Goal: Task Accomplishment & Management: Manage account settings

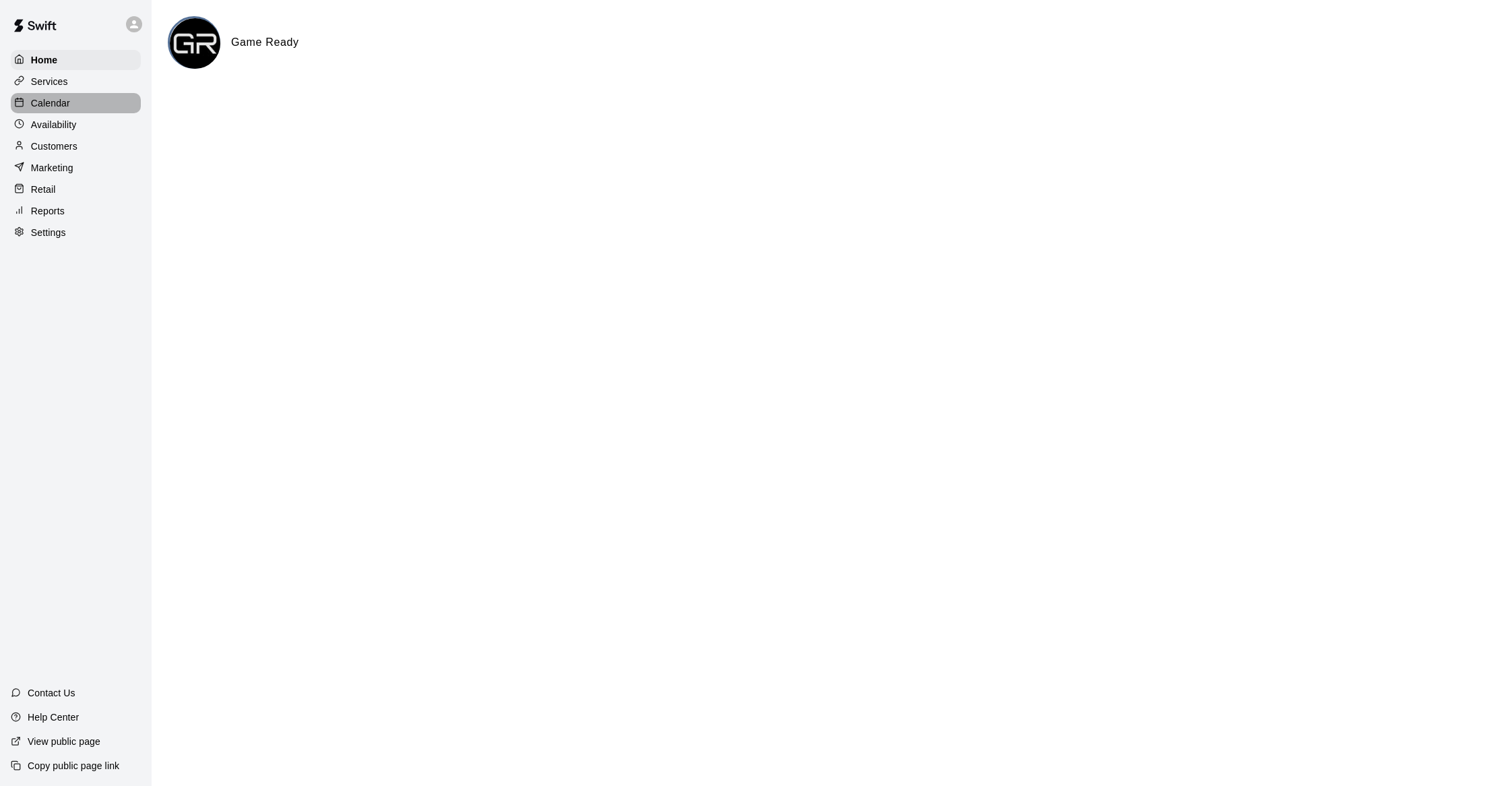
click at [45, 109] on p "Calendar" at bounding box center [50, 103] width 39 height 13
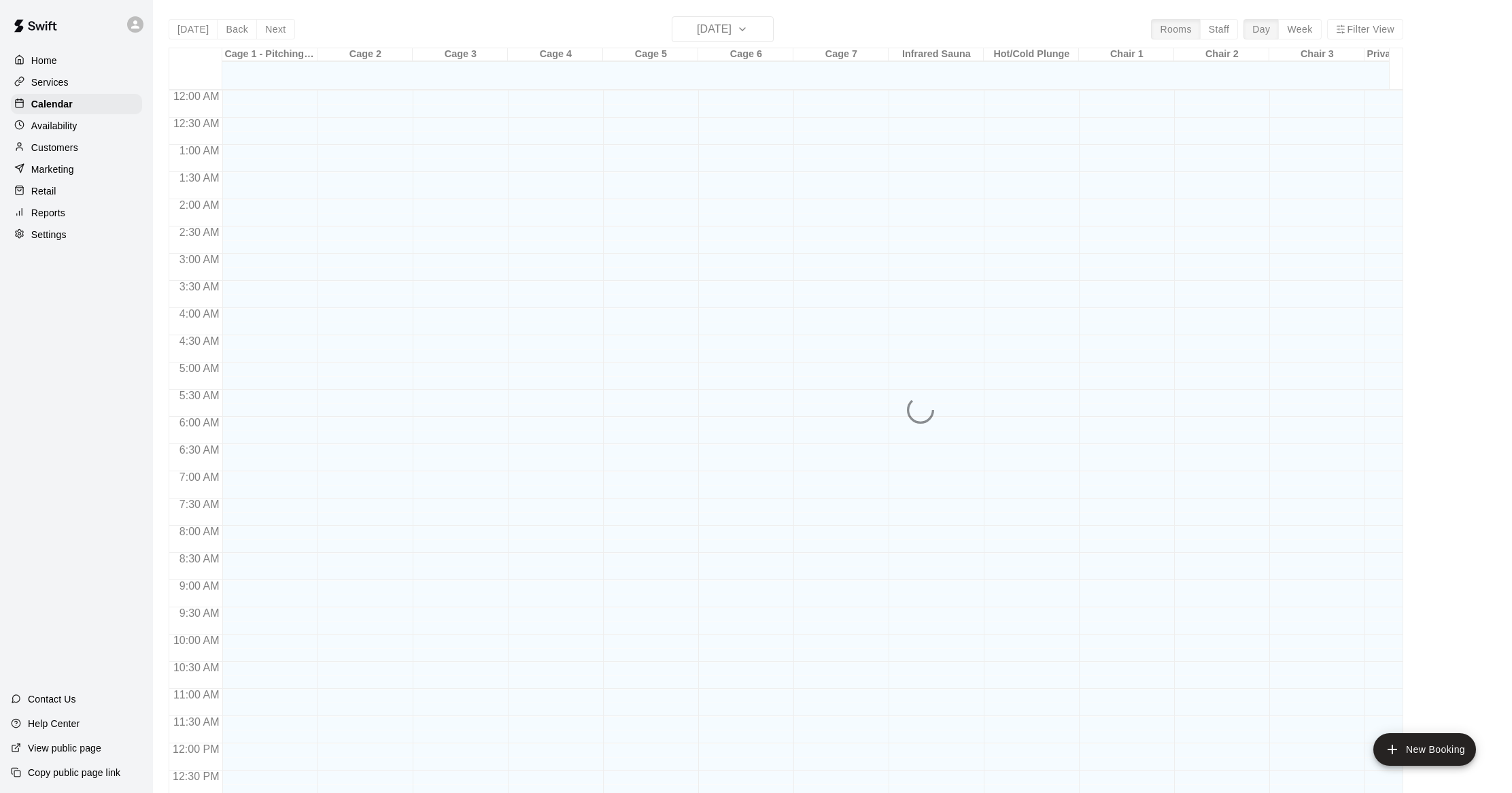
scroll to position [547, 0]
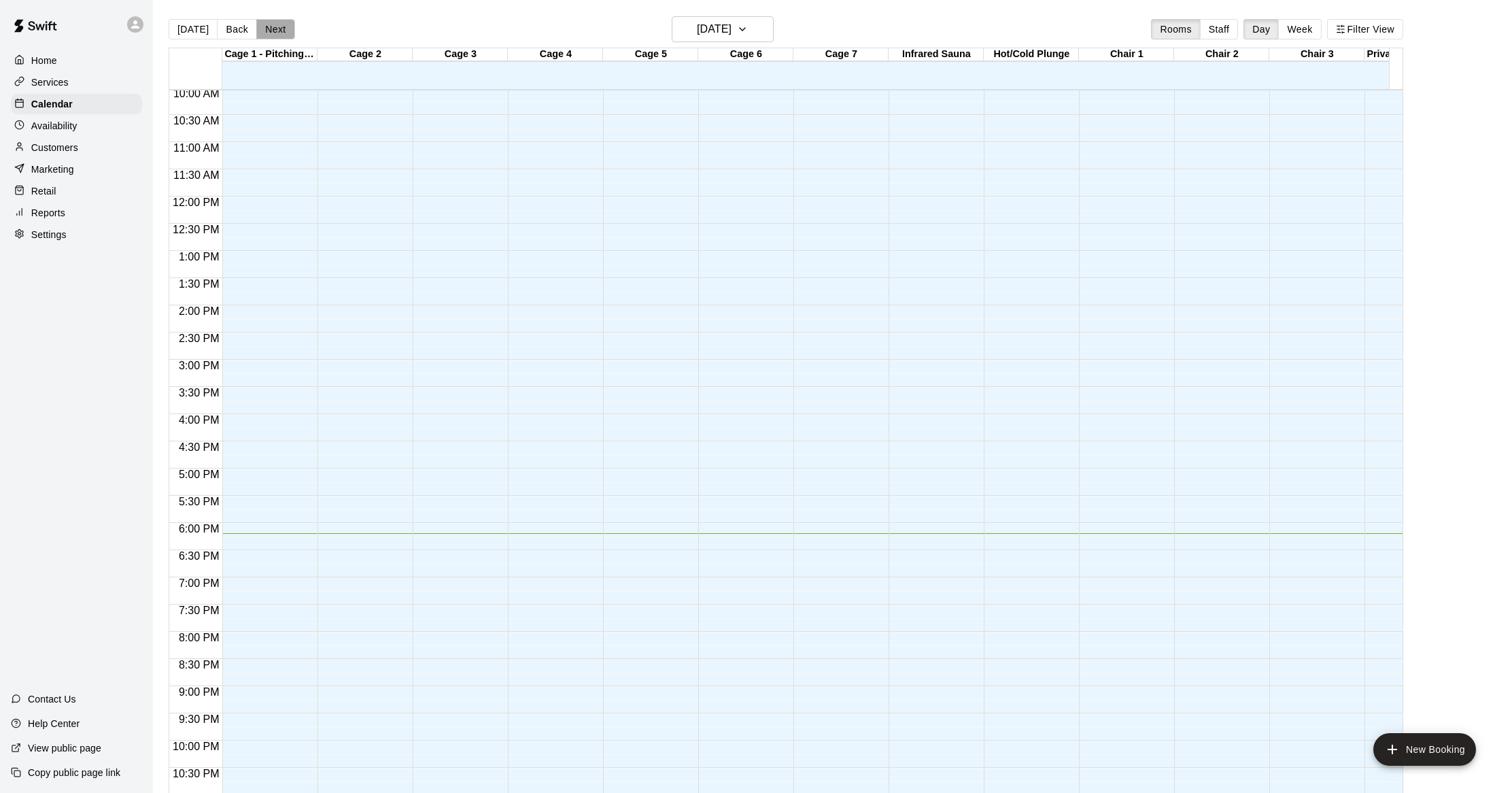
click at [269, 25] on button "Next" at bounding box center [275, 30] width 38 height 21
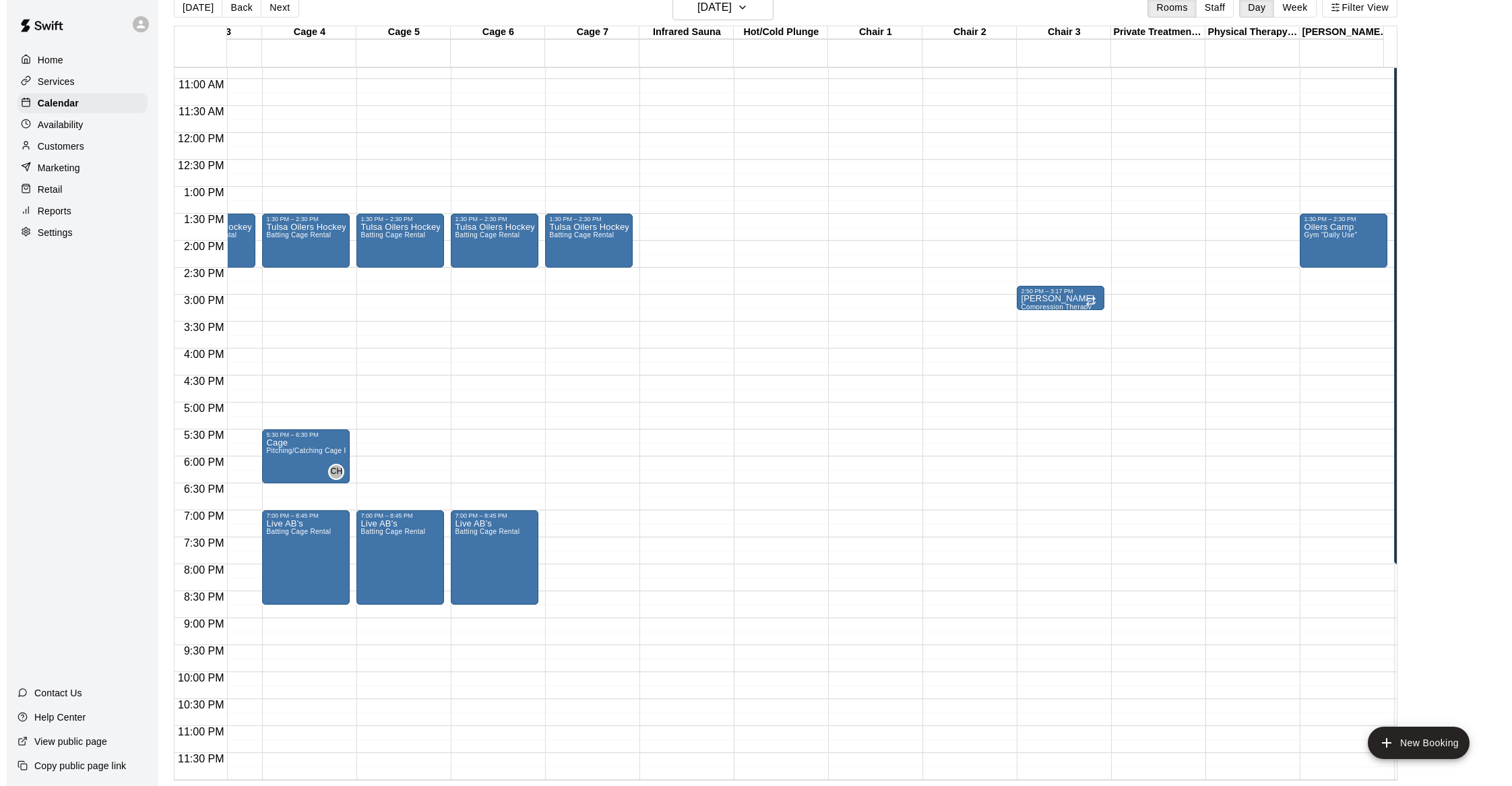
scroll to position [0, 343]
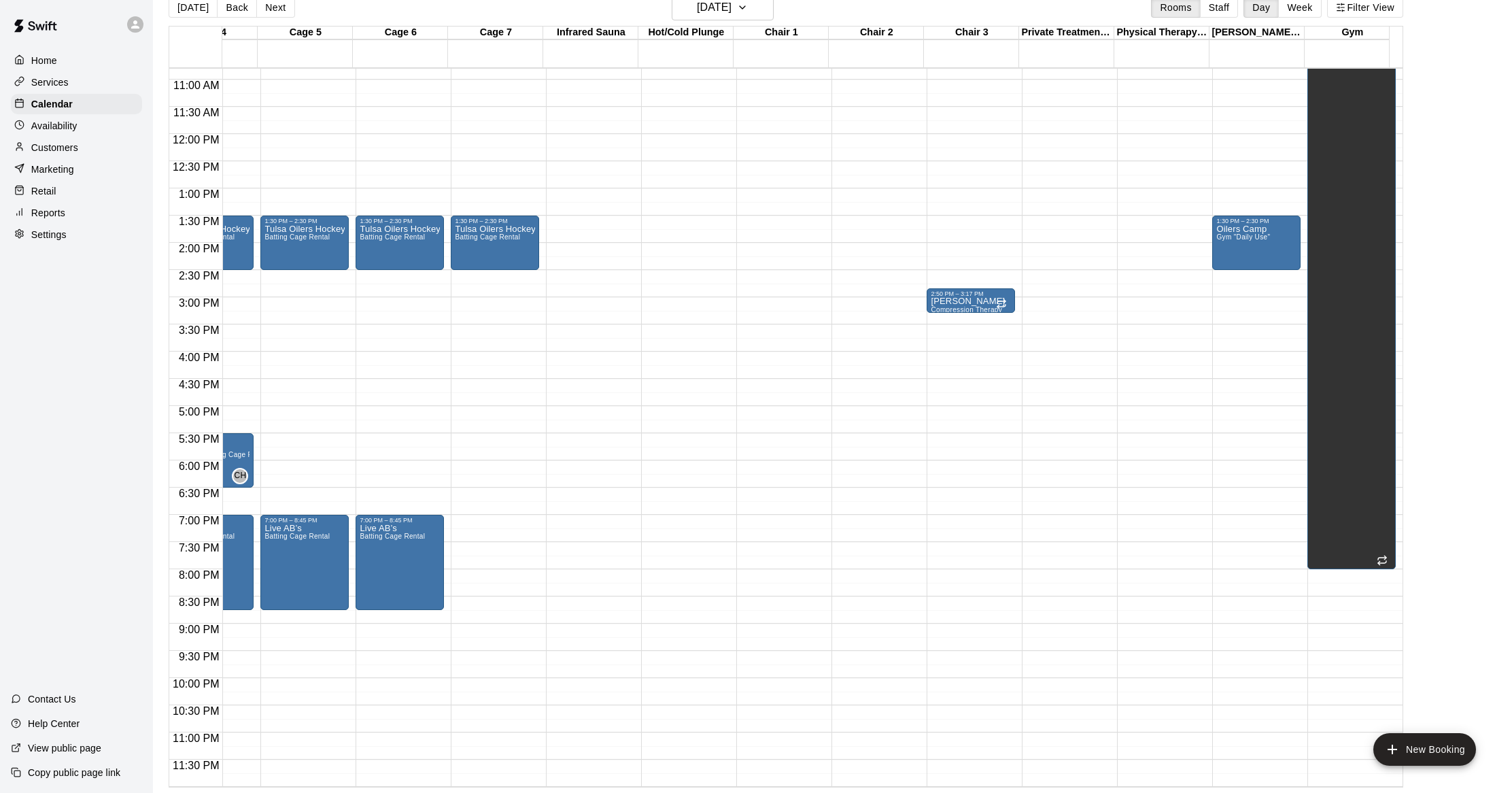
click at [1166, 372] on div "12:00 AM – 5:00 AM Closed" at bounding box center [1160, 134] width 88 height 1306
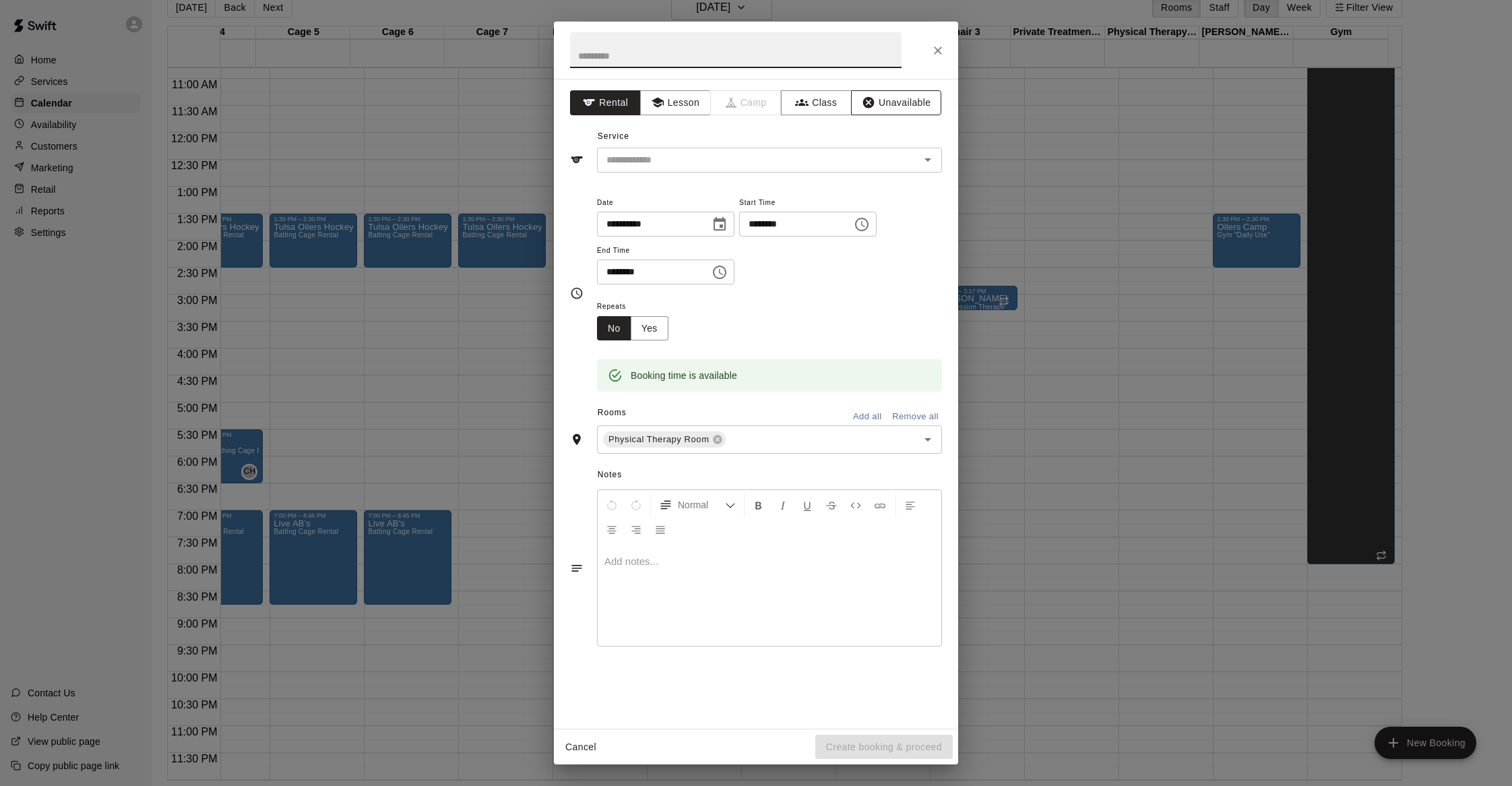
click at [890, 98] on button "Unavailable" at bounding box center [896, 103] width 90 height 25
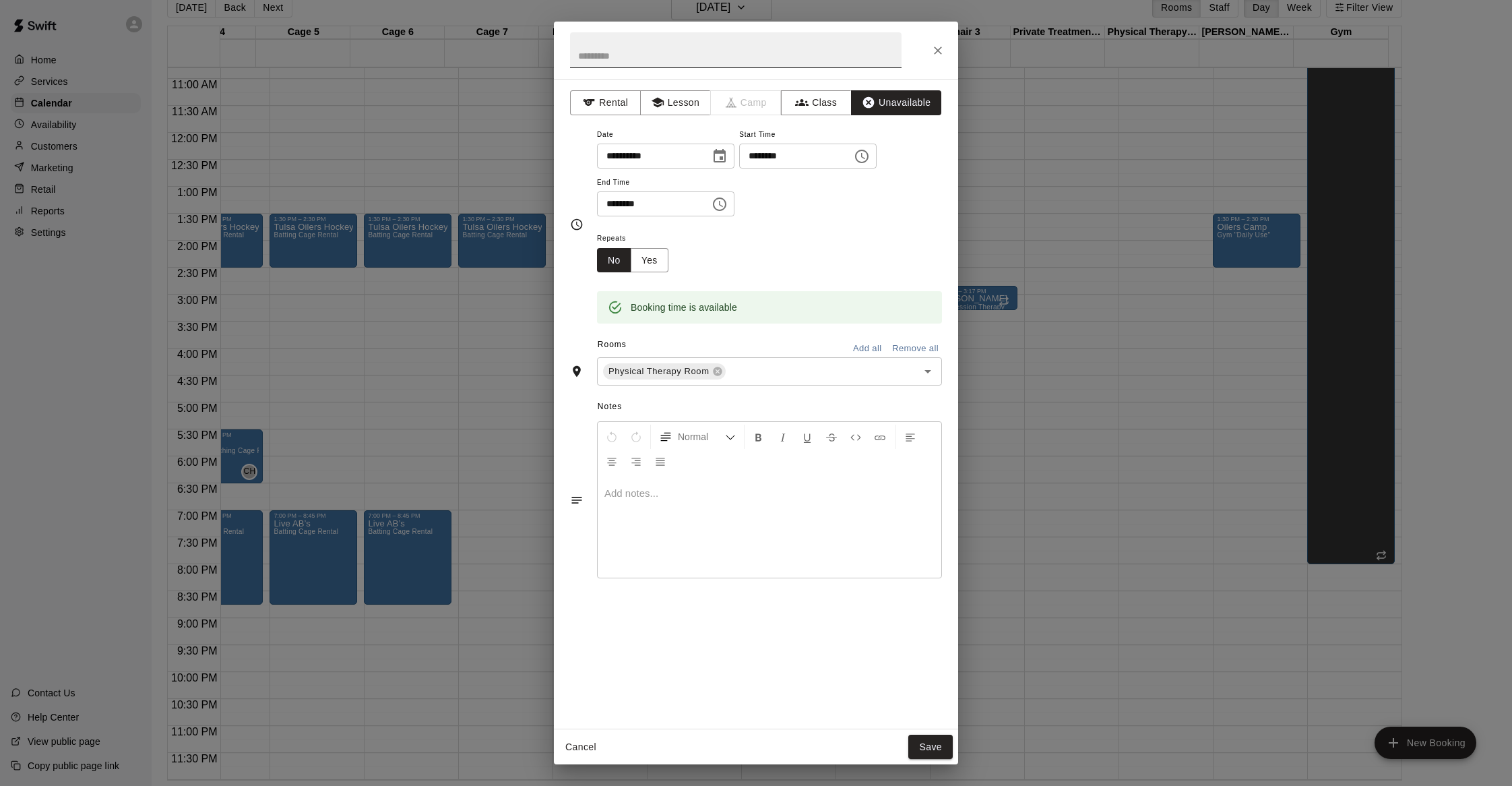
click at [766, 45] on input "text" at bounding box center [736, 50] width 332 height 36
type input "**********"
click at [728, 205] on icon "Choose time, selected time is 5:00 PM" at bounding box center [720, 204] width 16 height 16
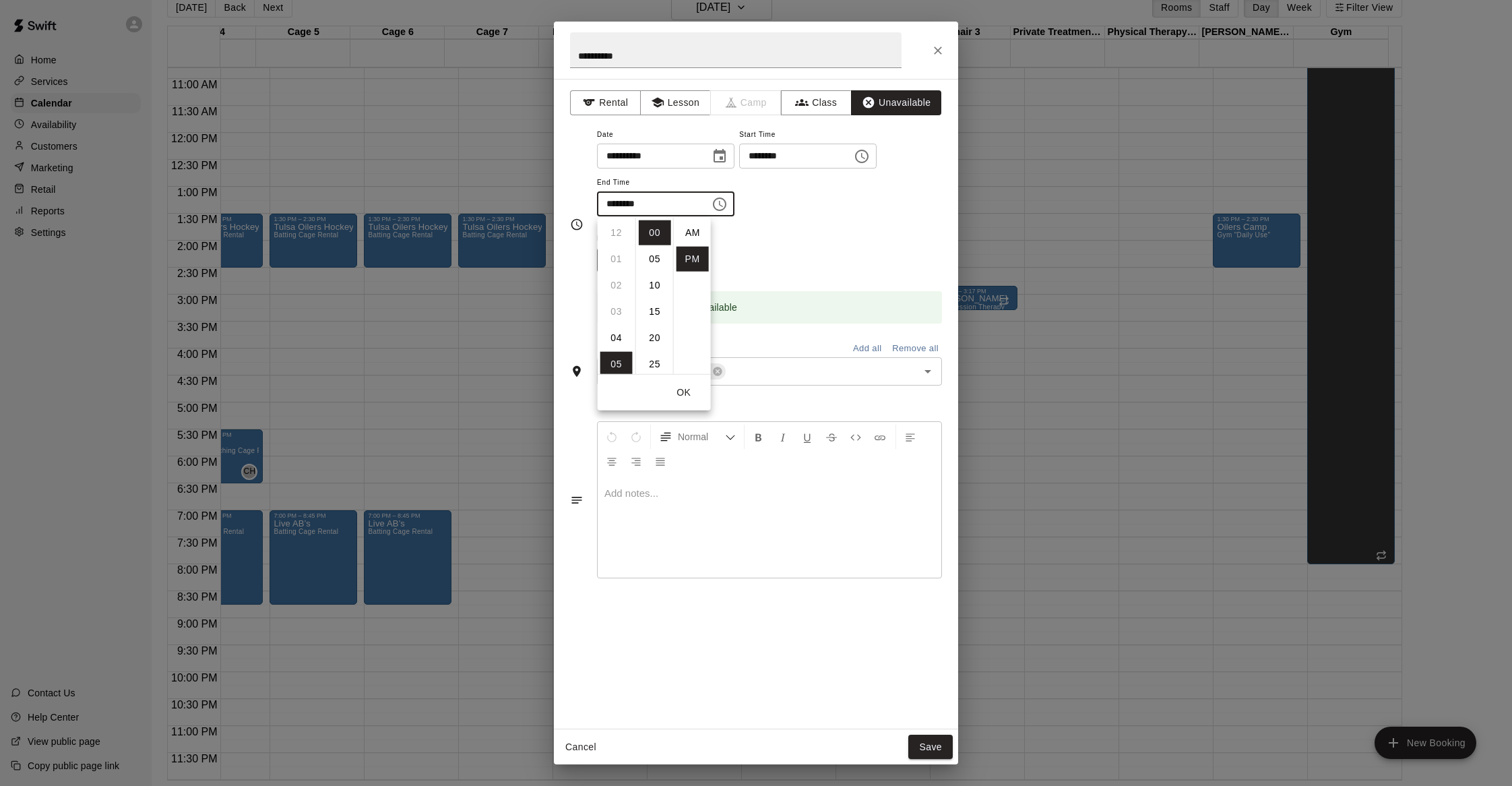
scroll to position [24, 0]
click at [609, 262] on li "06" at bounding box center [616, 260] width 32 height 25
click at [648, 283] on li "30" at bounding box center [655, 283] width 32 height 25
type input "********"
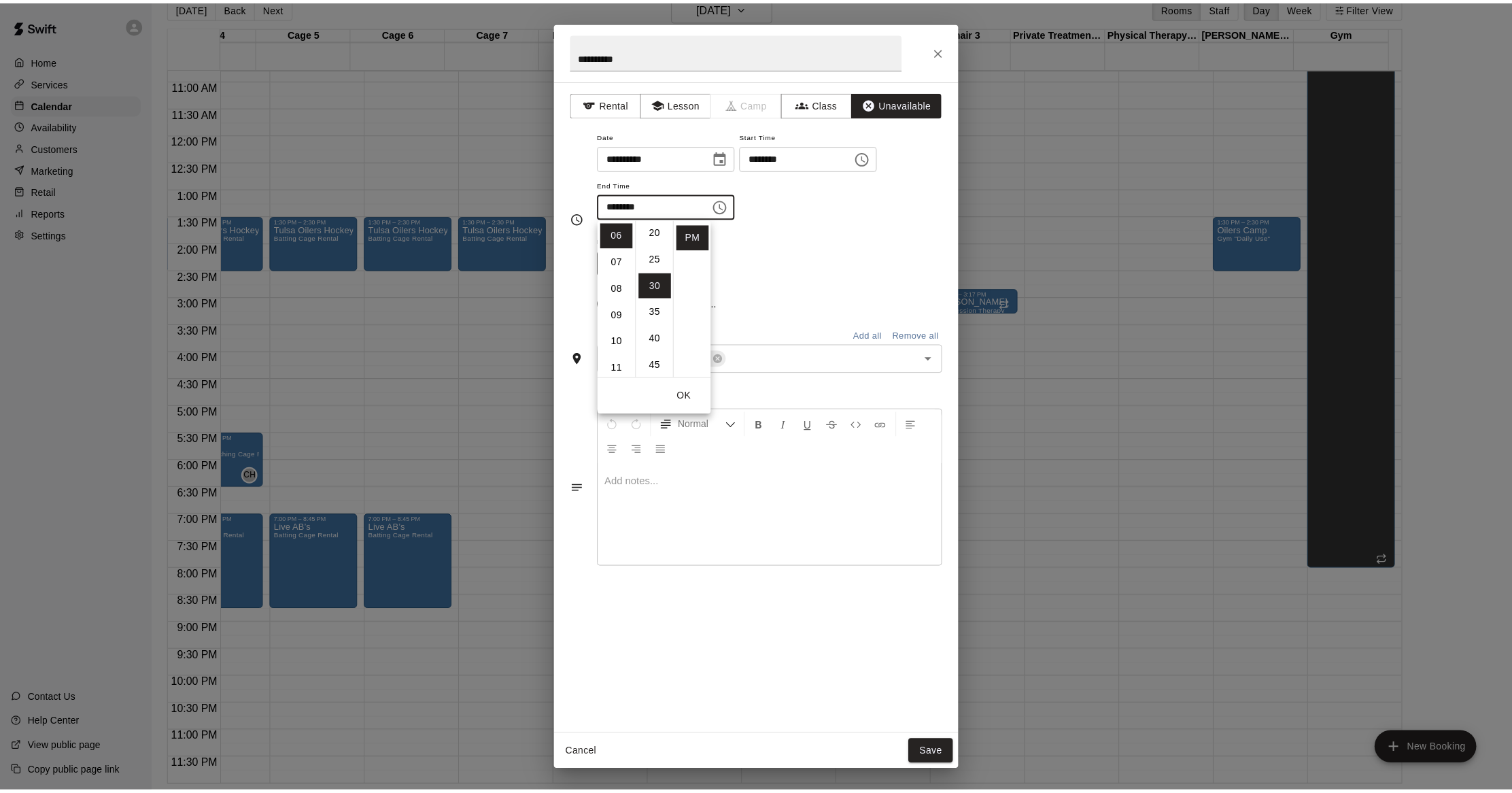
scroll to position [159, 0]
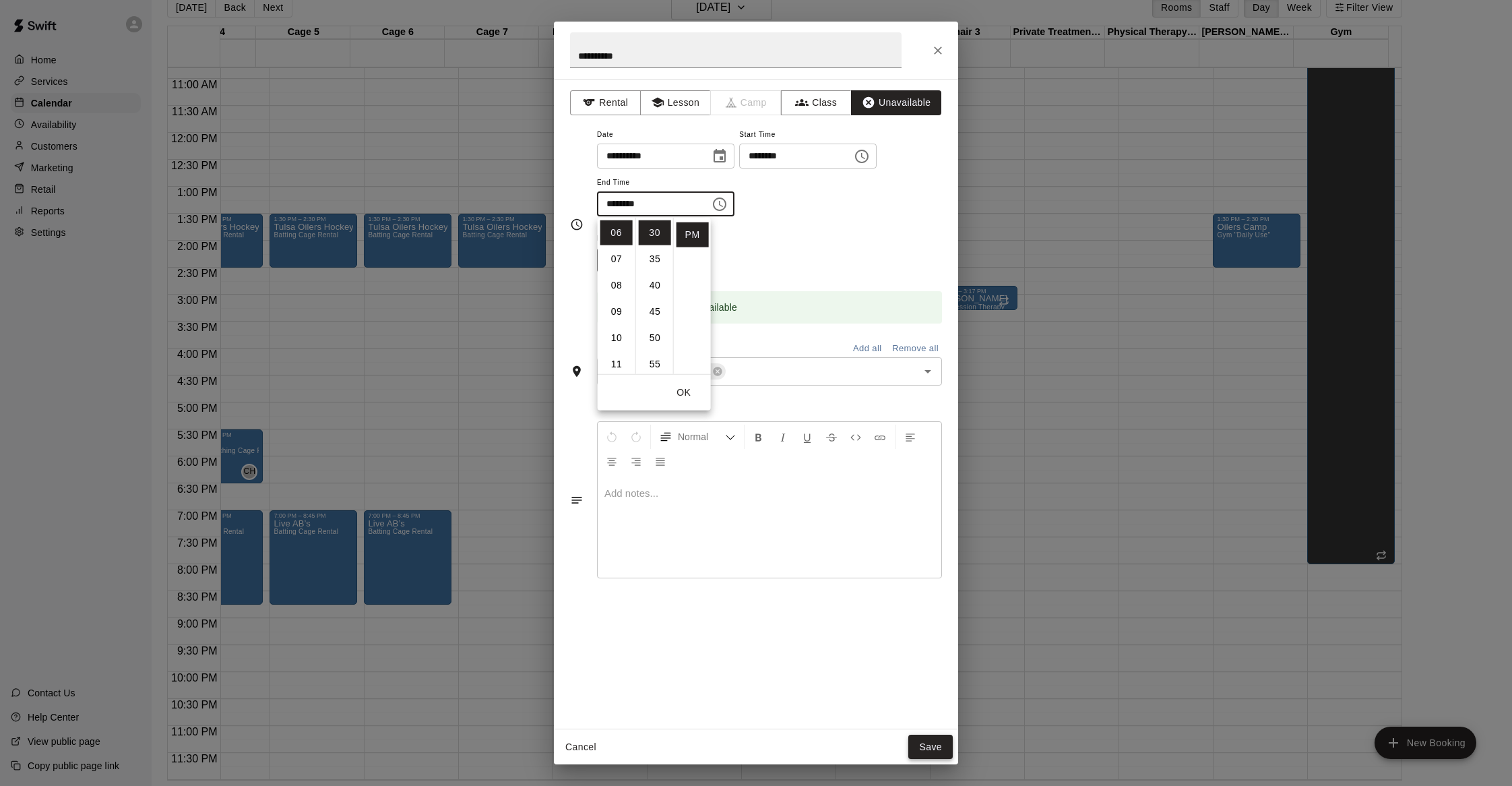
click at [931, 743] on button "Save" at bounding box center [930, 747] width 45 height 25
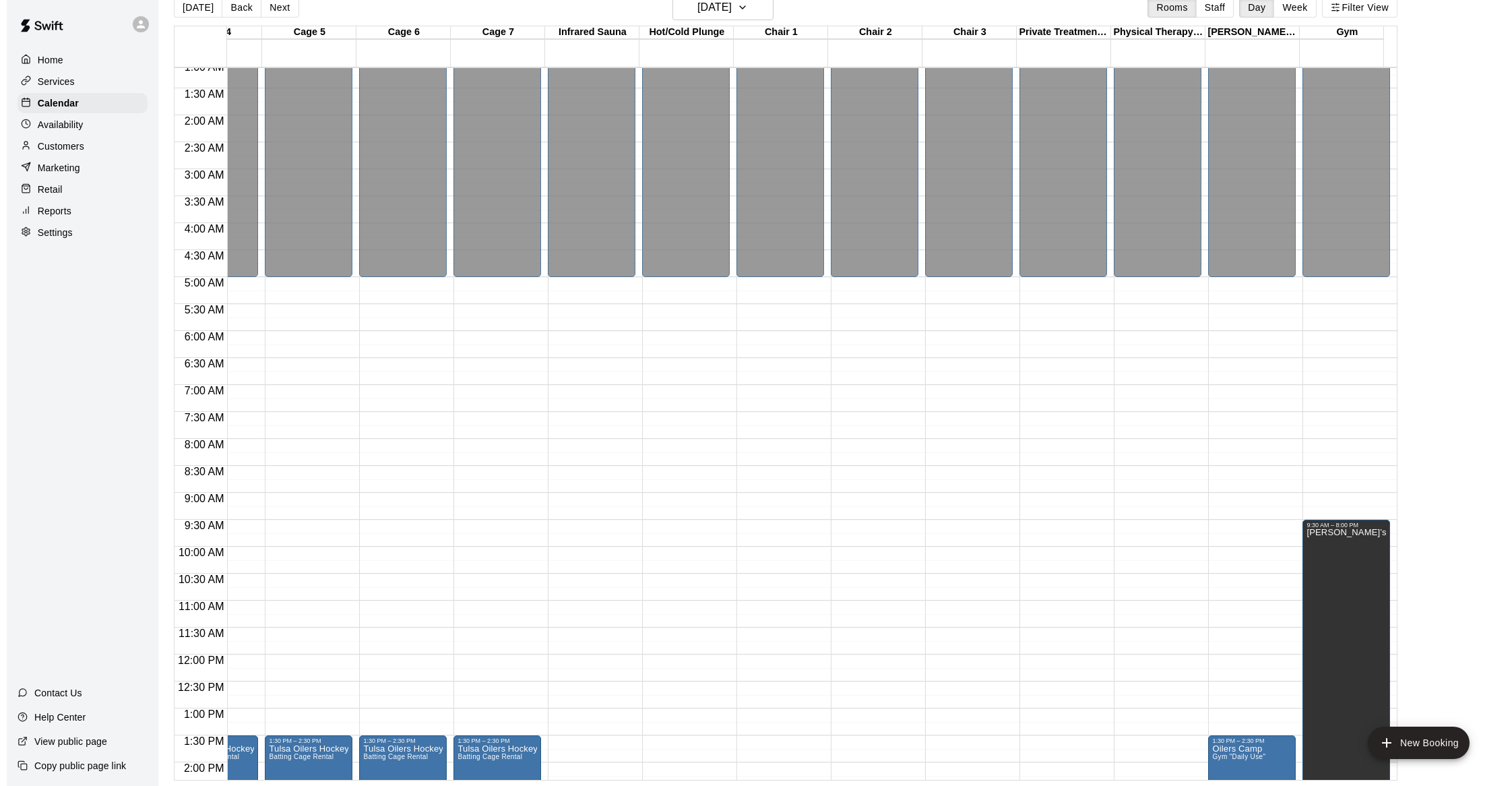
scroll to position [90, 343]
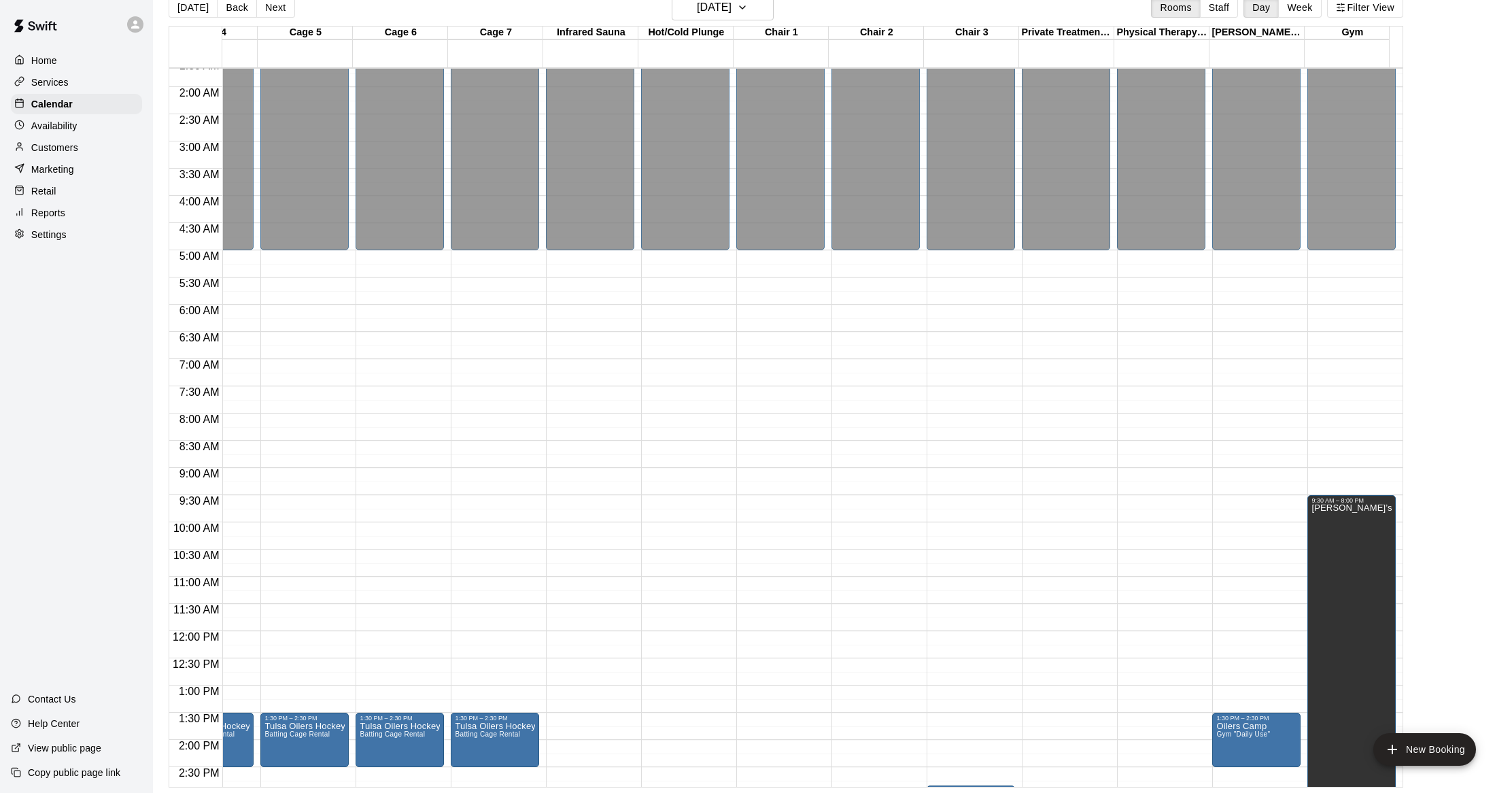
click at [1146, 474] on div "12:00 AM – 5:00 AM Closed 4:30 PM – 6:30 PM treatments" at bounding box center [1160, 632] width 88 height 1306
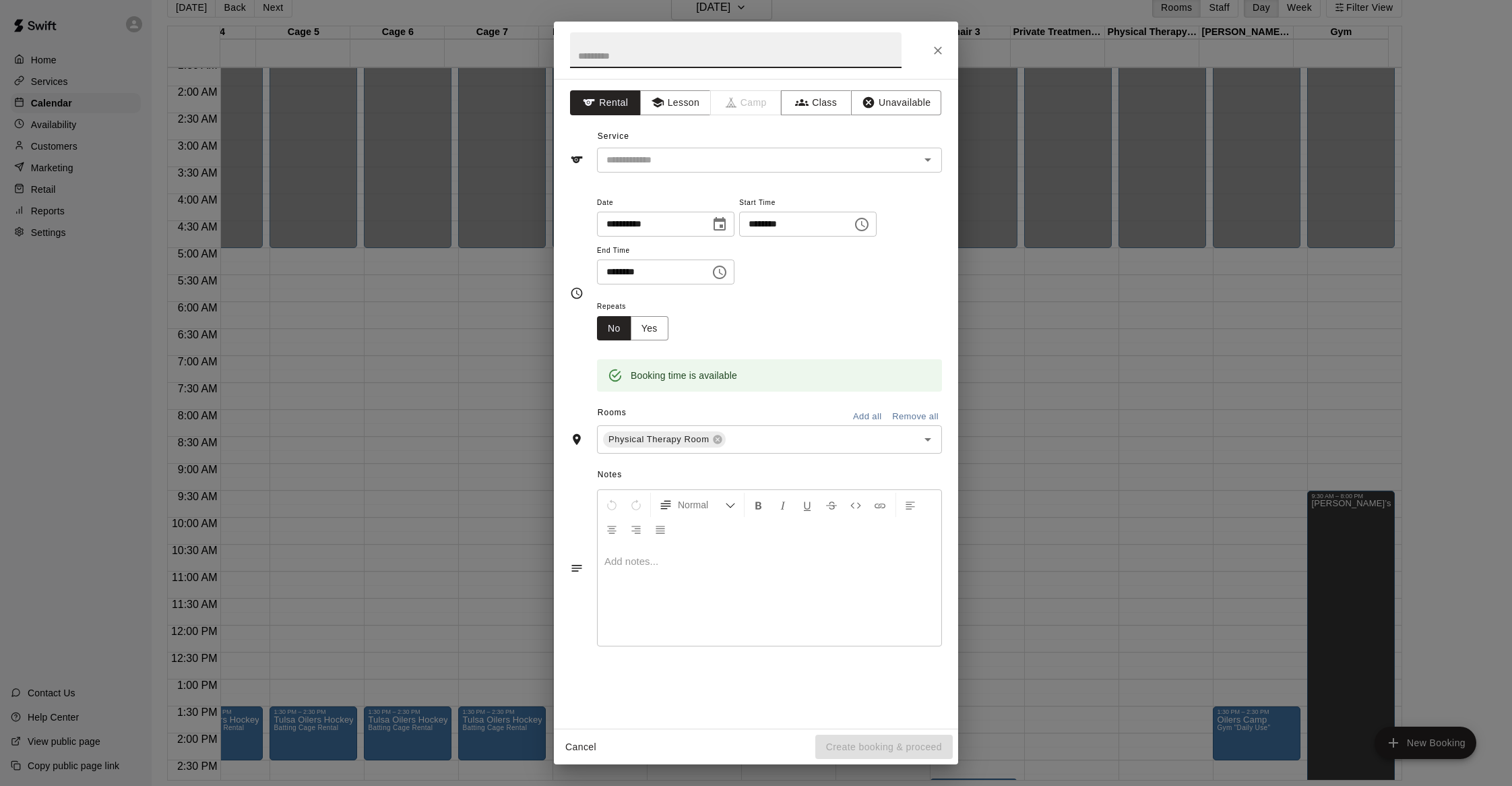
click at [728, 277] on icon "Choose time, selected time is 9:30 AM" at bounding box center [720, 272] width 16 height 16
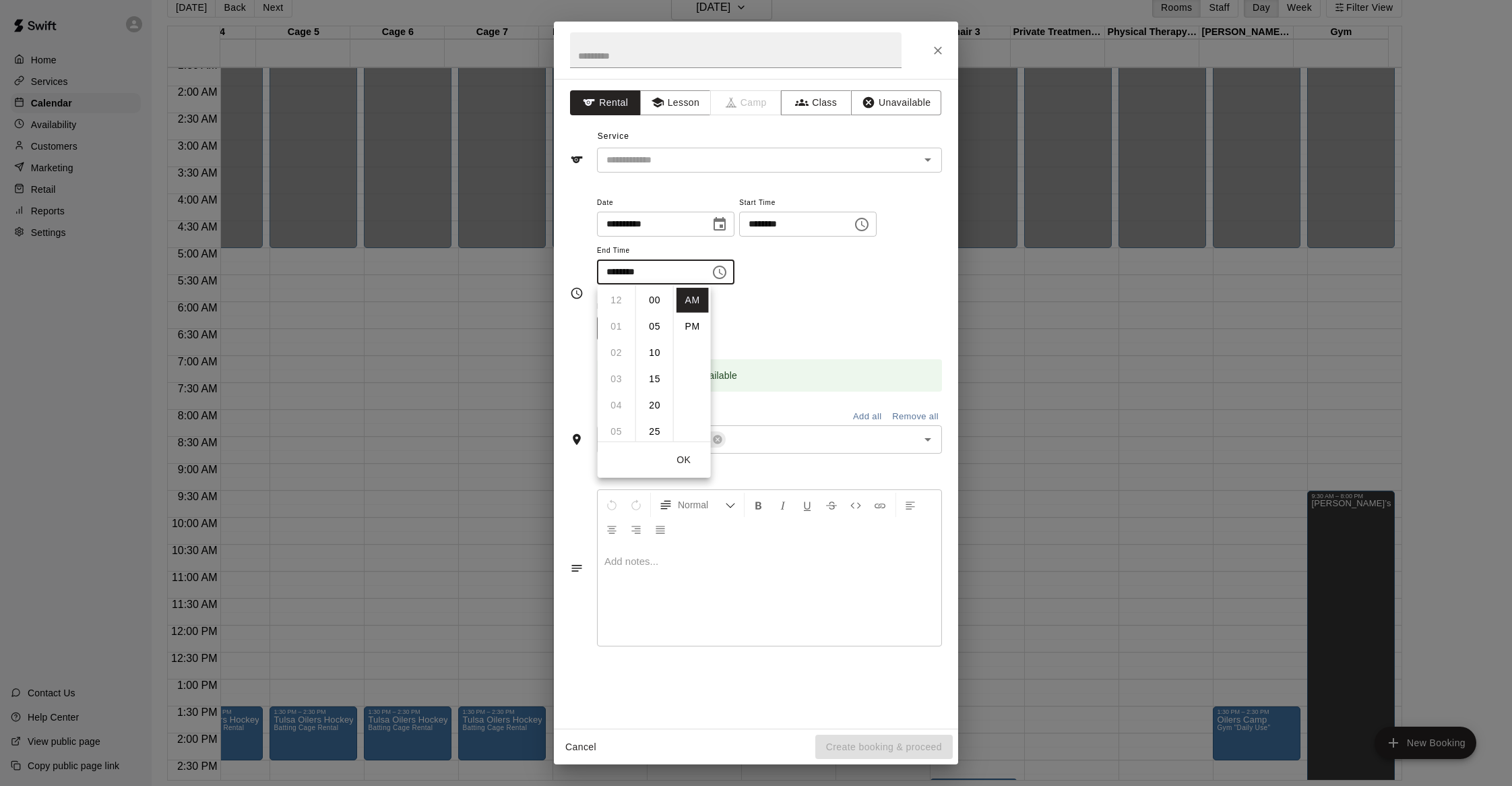
scroll to position [158, 0]
click at [609, 329] on li "10" at bounding box center [616, 327] width 32 height 25
click at [852, 280] on div "**********" at bounding box center [770, 240] width 345 height 91
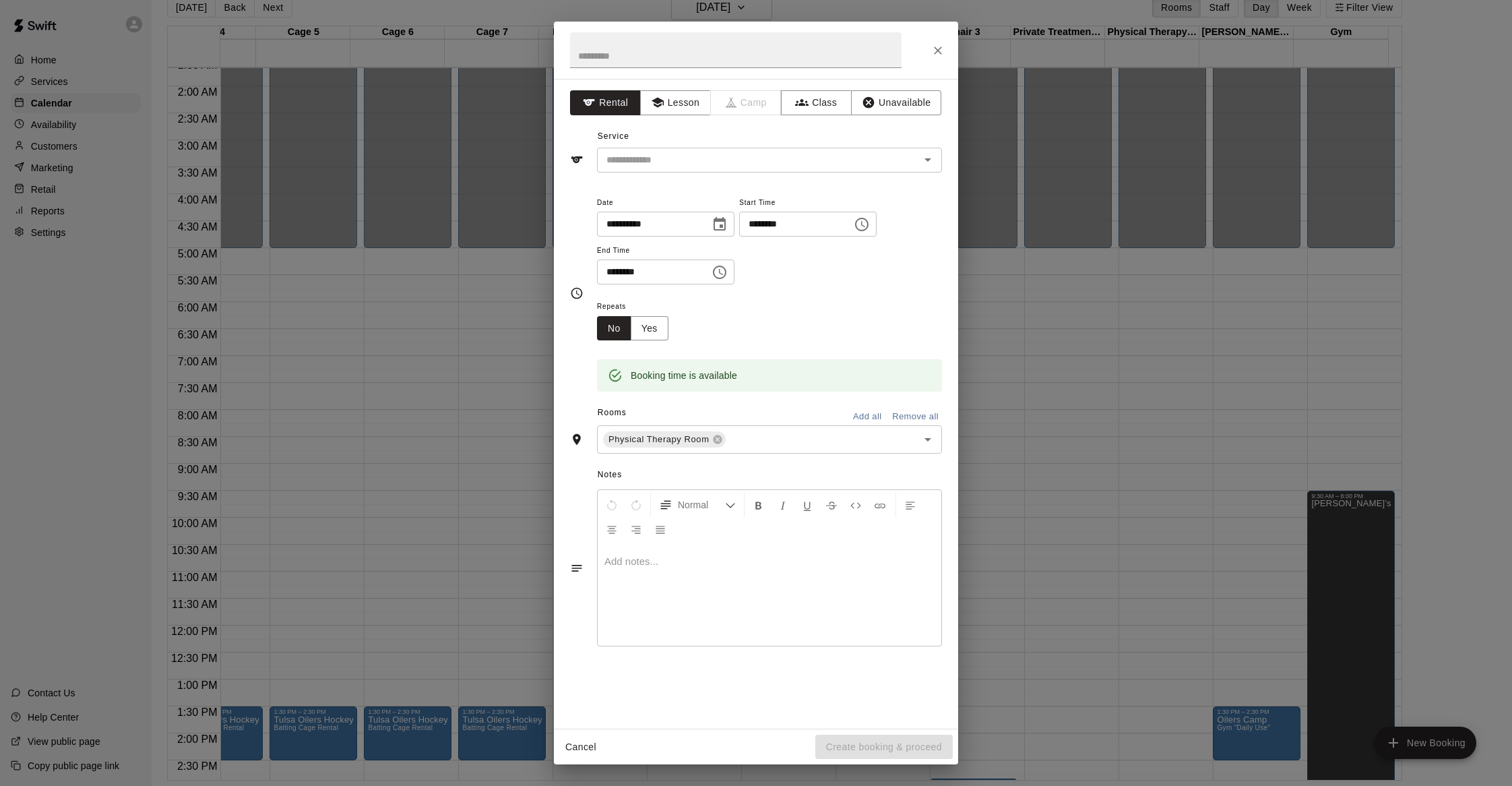
click at [728, 275] on icon "Choose time, selected time is 10:30 AM" at bounding box center [720, 272] width 16 height 16
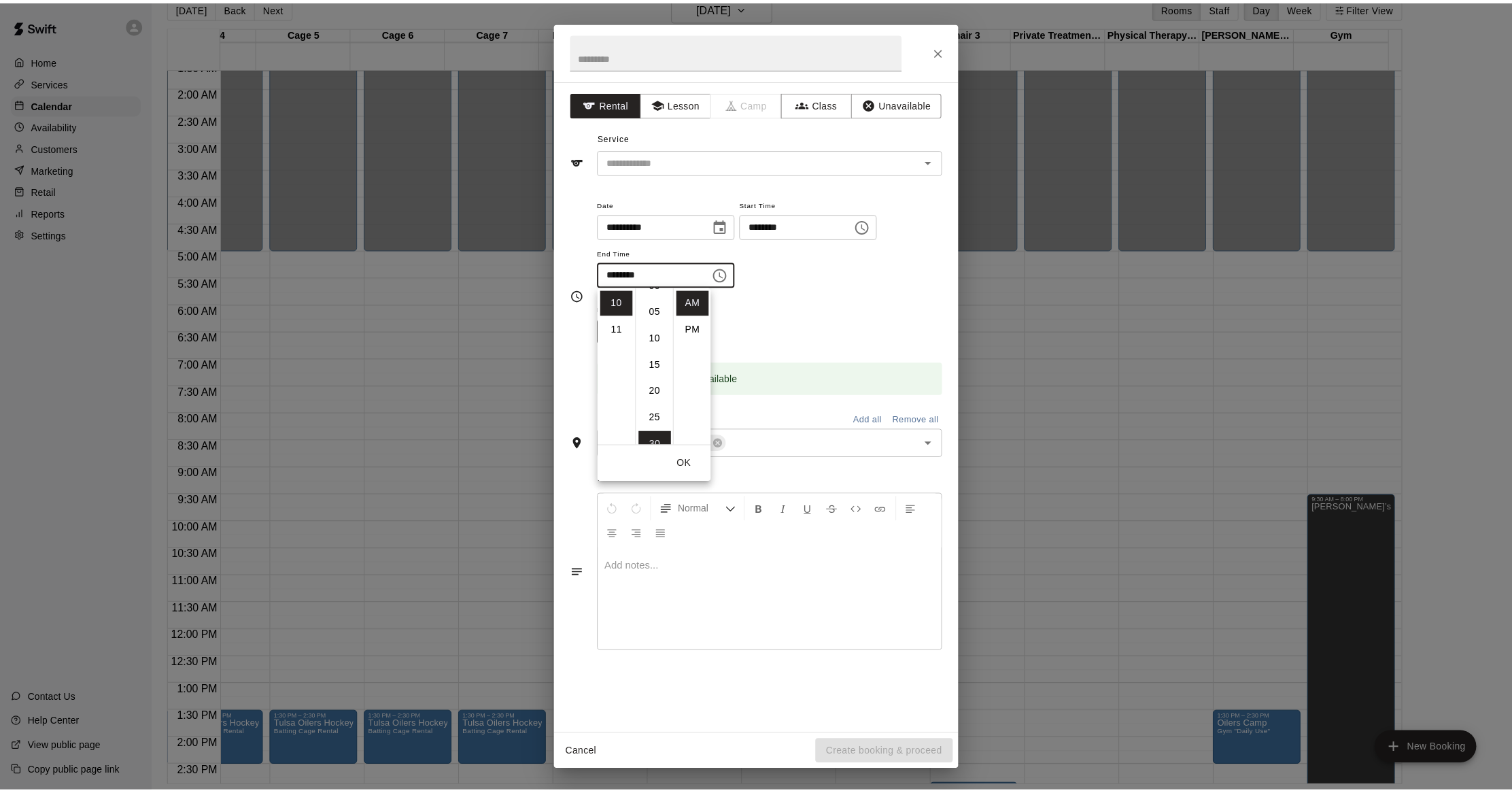
scroll to position [0, 0]
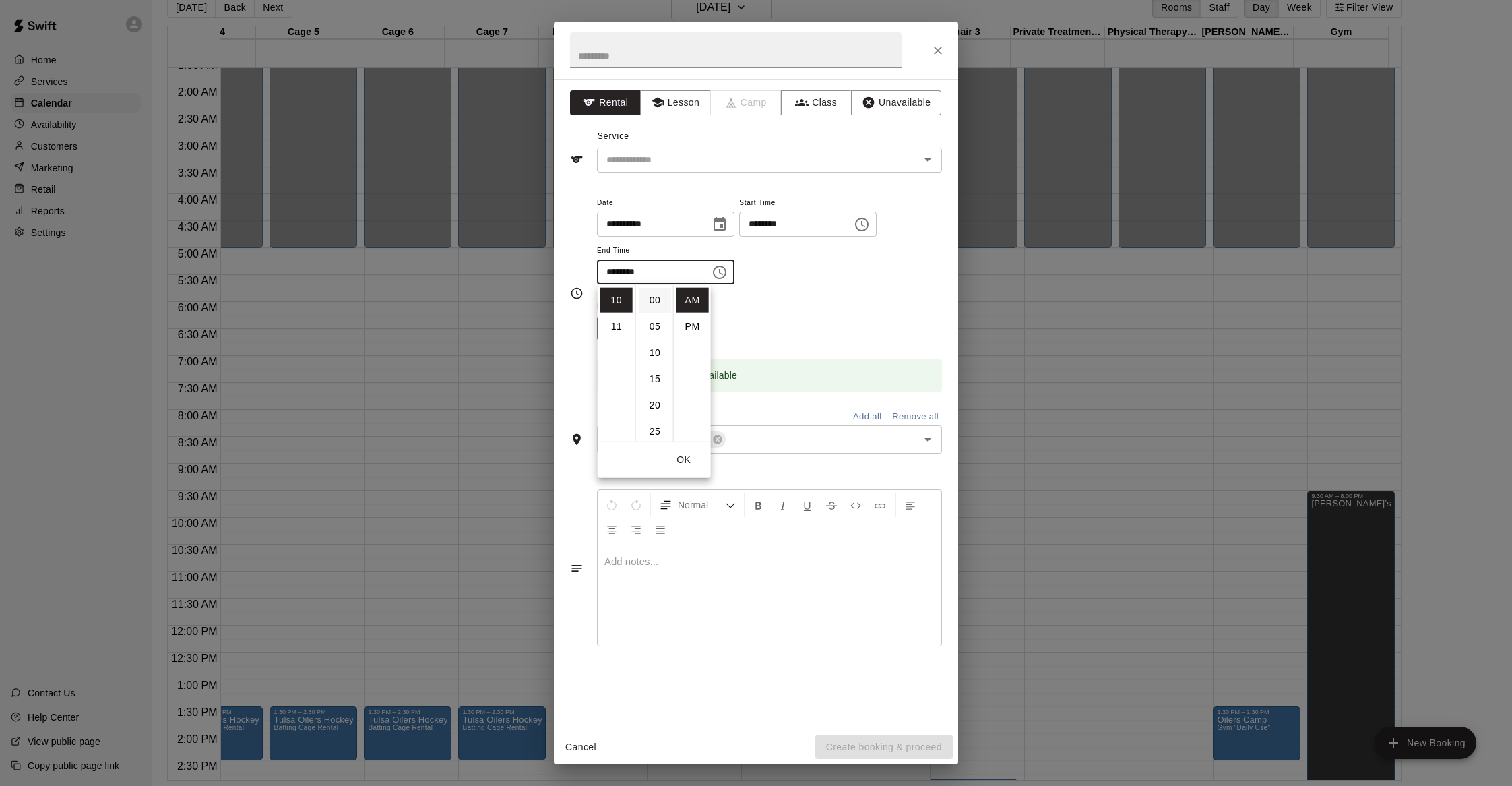
click at [646, 299] on li "00" at bounding box center [655, 300] width 32 height 25
type input "********"
click at [764, 300] on div "Repeats No Yes" at bounding box center [770, 319] width 345 height 43
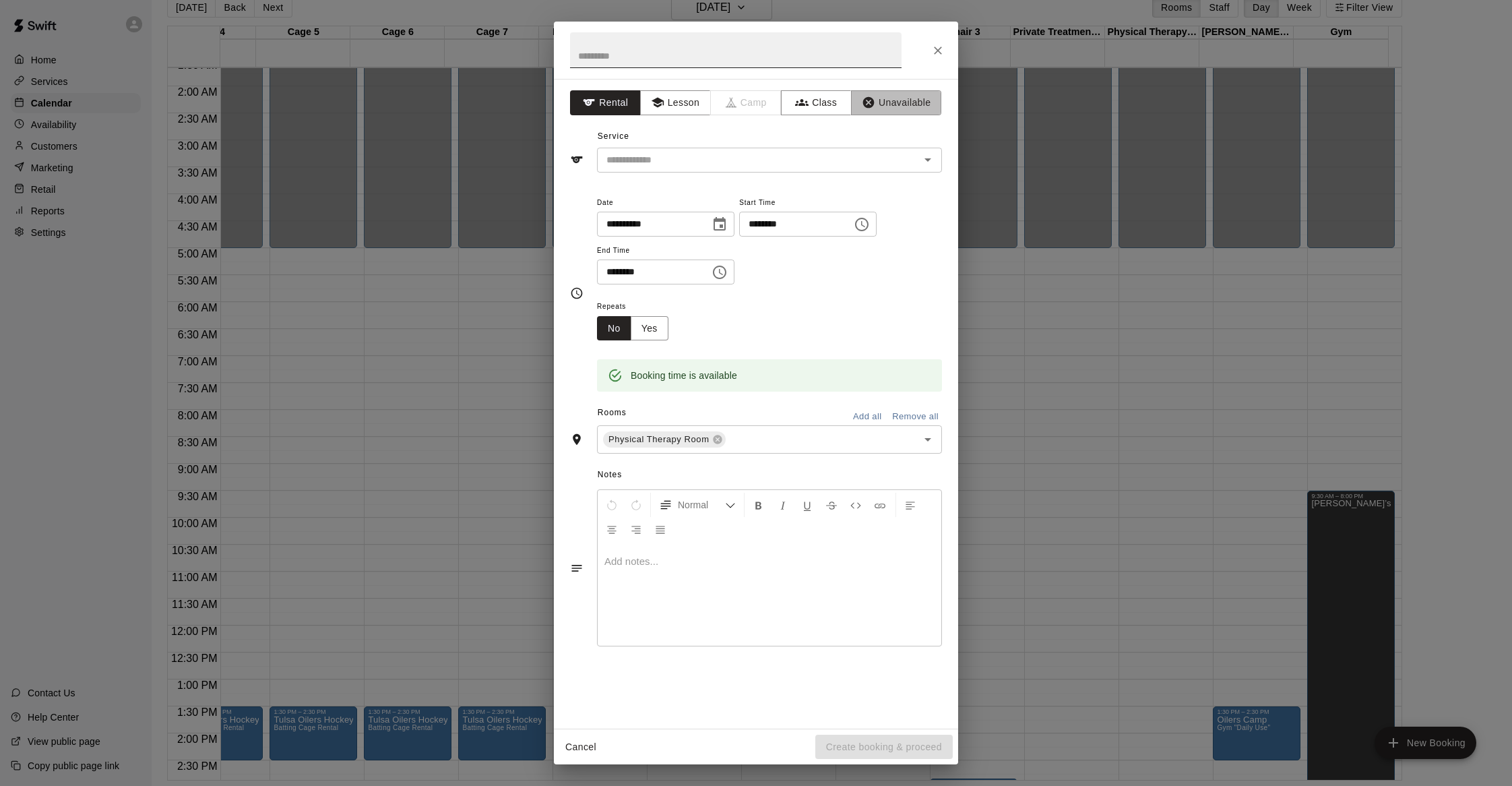
drag, startPoint x: 884, startPoint y: 100, endPoint x: 783, endPoint y: 58, distance: 109.4
click at [885, 101] on button "Unavailable" at bounding box center [896, 103] width 90 height 25
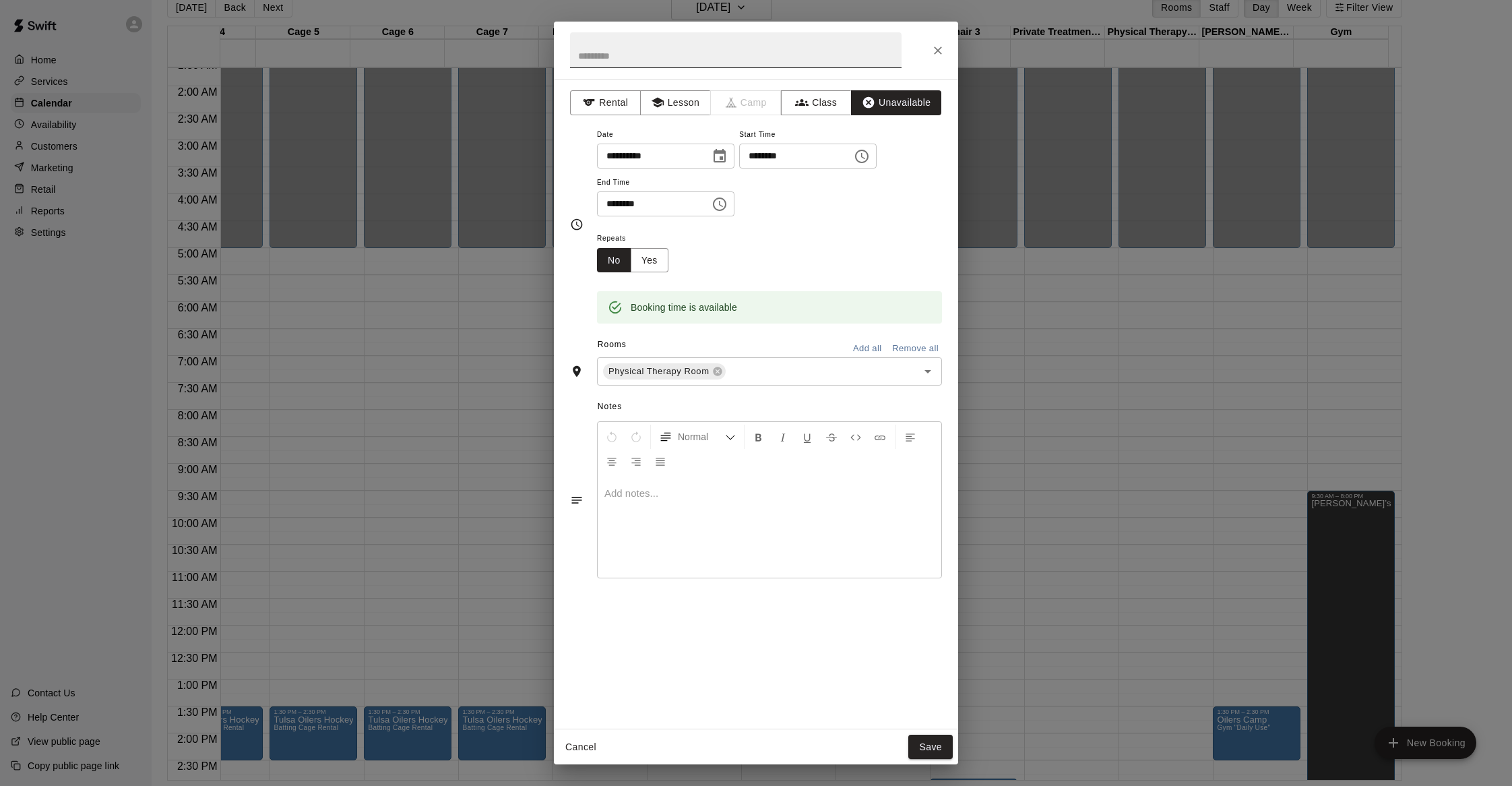
click at [764, 51] on input "text" at bounding box center [736, 50] width 332 height 36
type input "*********"
click at [934, 741] on button "Save" at bounding box center [930, 747] width 45 height 25
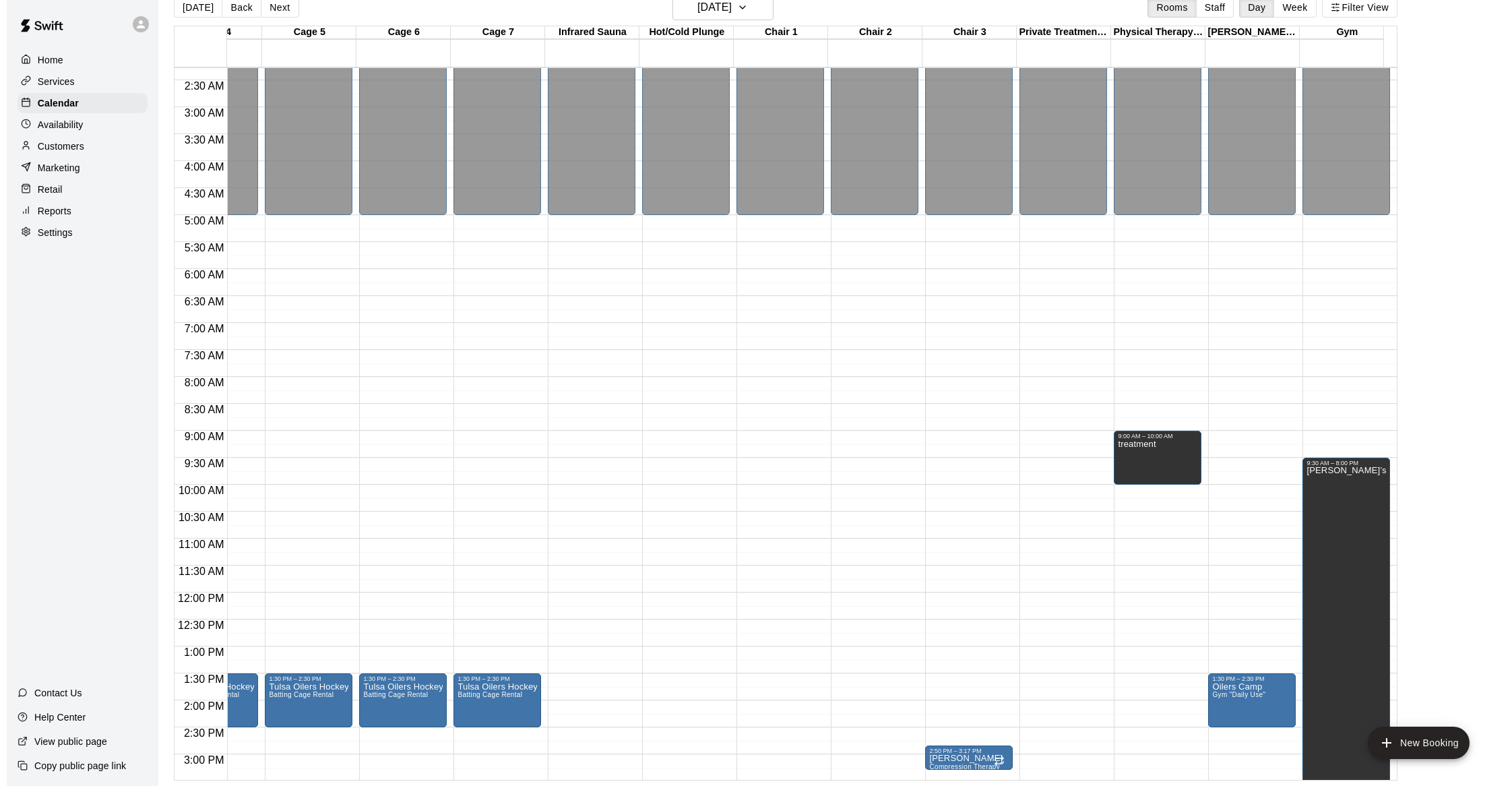
scroll to position [179, 343]
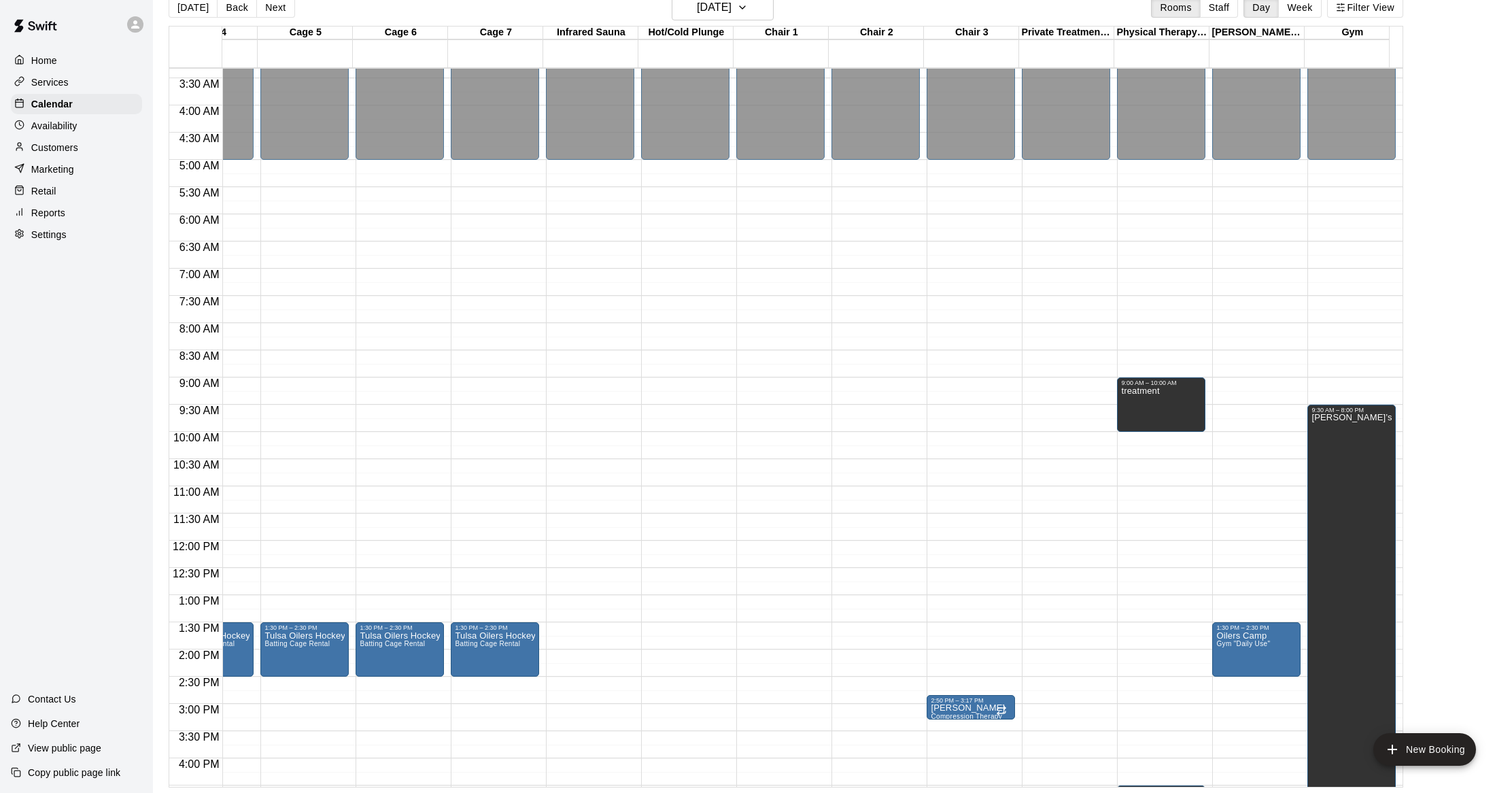
click at [1143, 518] on div "12:00 AM – 5:00 AM Closed 9:00 AM – 10:00 AM treatment 4:30 PM – 6:30 PM treatm…" at bounding box center [1160, 541] width 88 height 1306
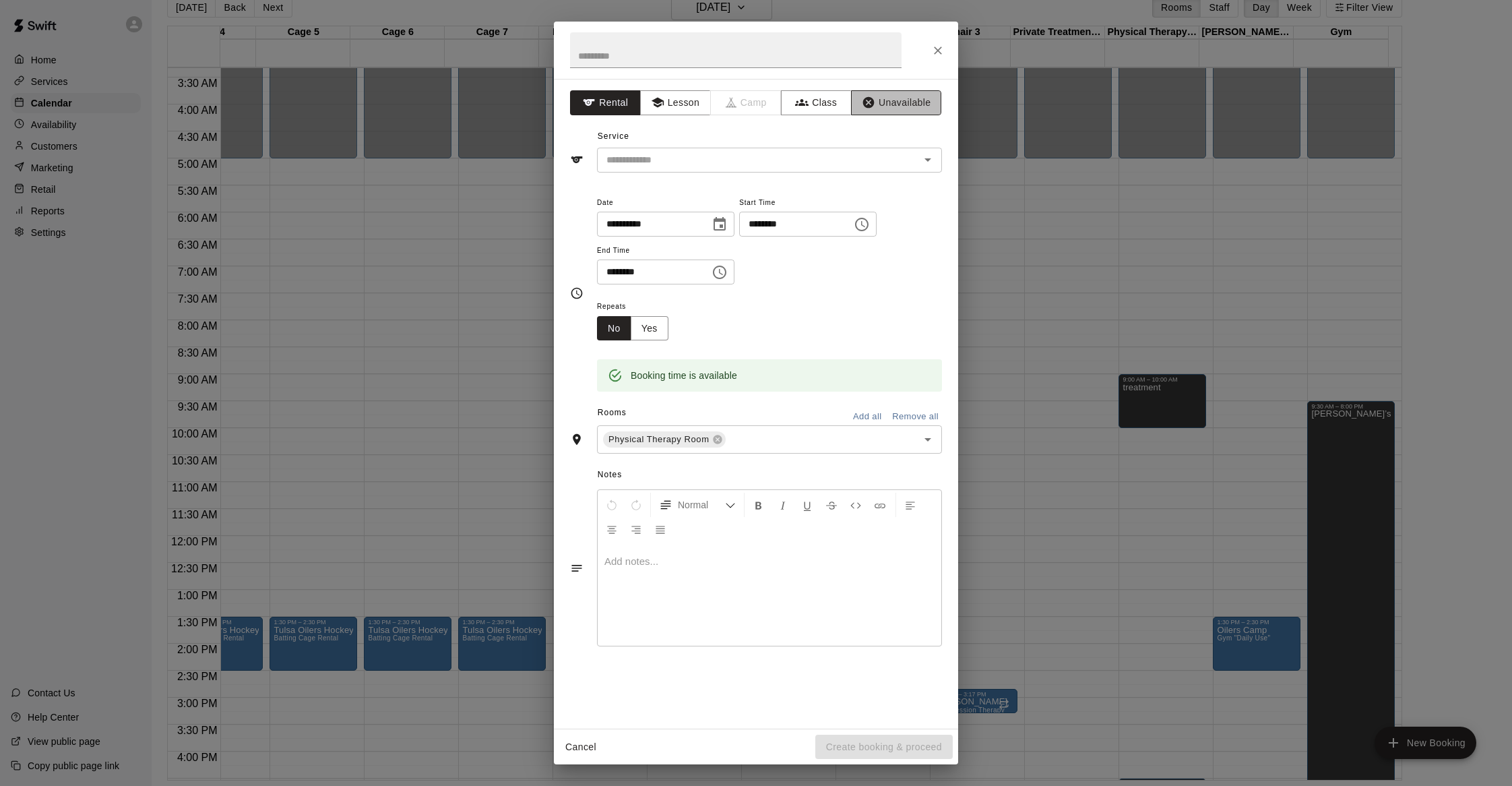
click at [872, 101] on icon "button" at bounding box center [869, 103] width 12 height 12
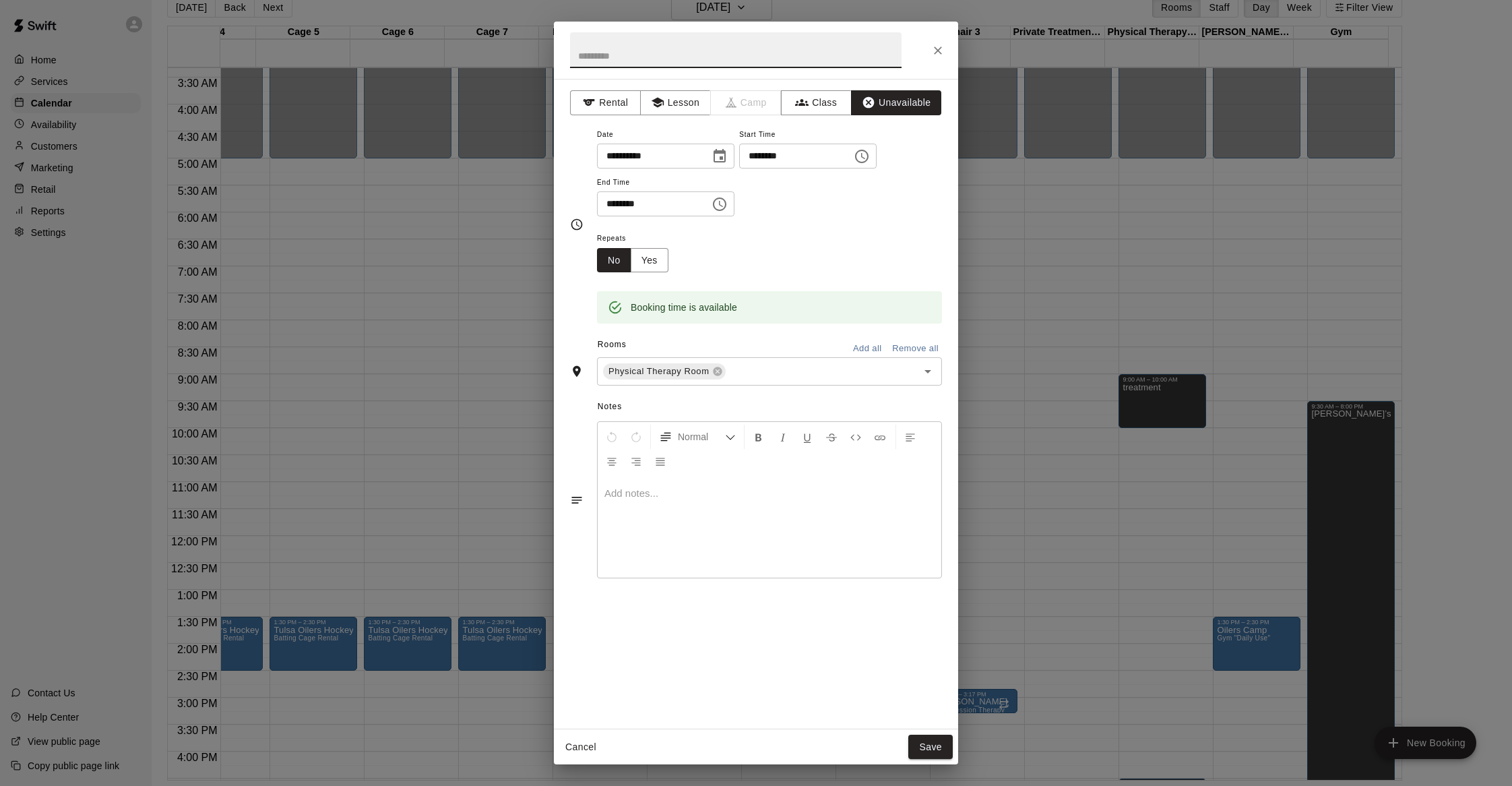
click at [824, 62] on input "text" at bounding box center [736, 50] width 332 height 36
type input "*******"
click at [921, 756] on button "Save" at bounding box center [930, 747] width 45 height 25
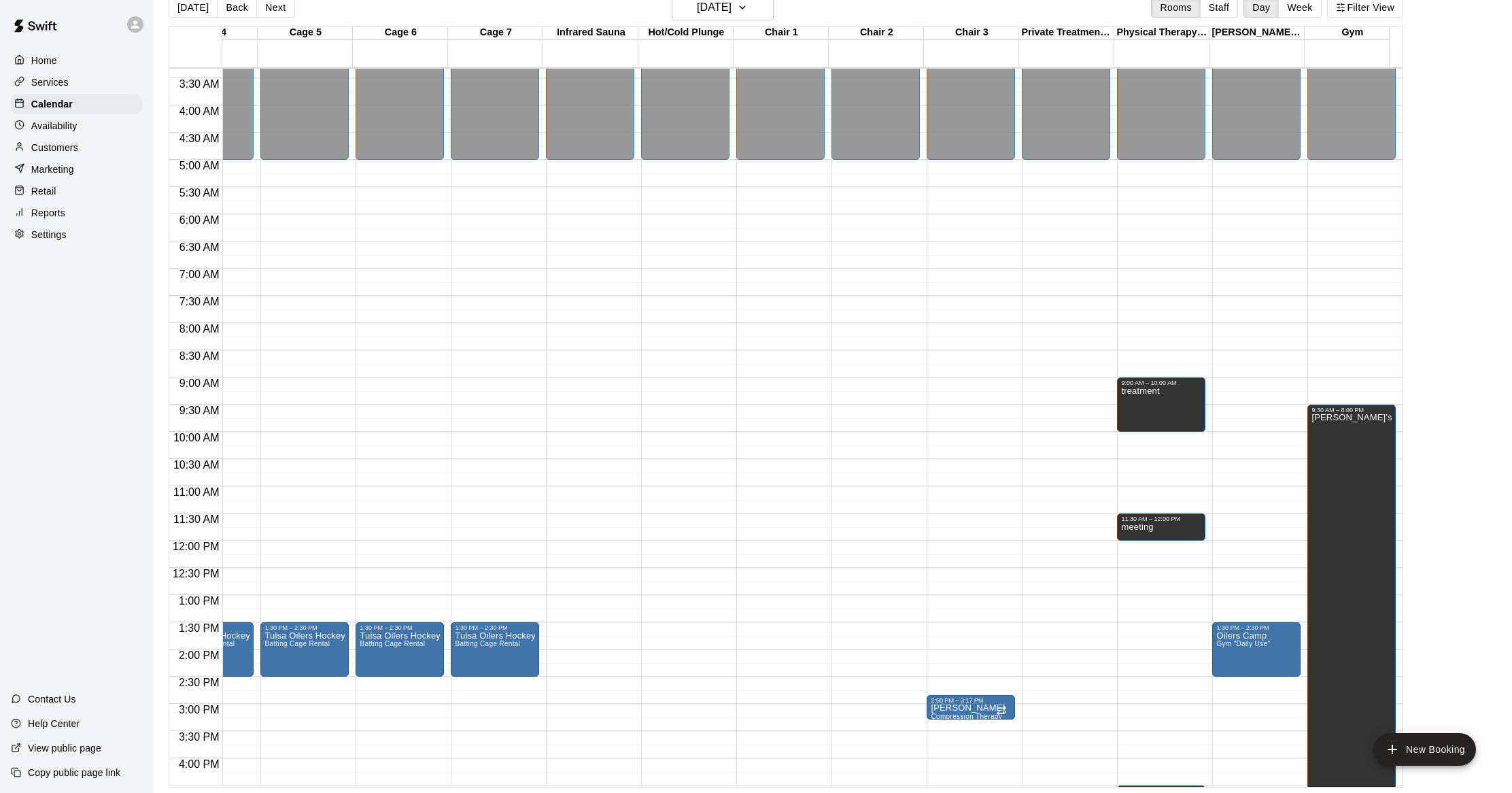
click at [1159, 439] on div "12:00 AM – 5:00 AM Closed 9:00 AM – 10:00 AM treatment 11:30 AM – 12:00 PM meet…" at bounding box center [1160, 541] width 88 height 1306
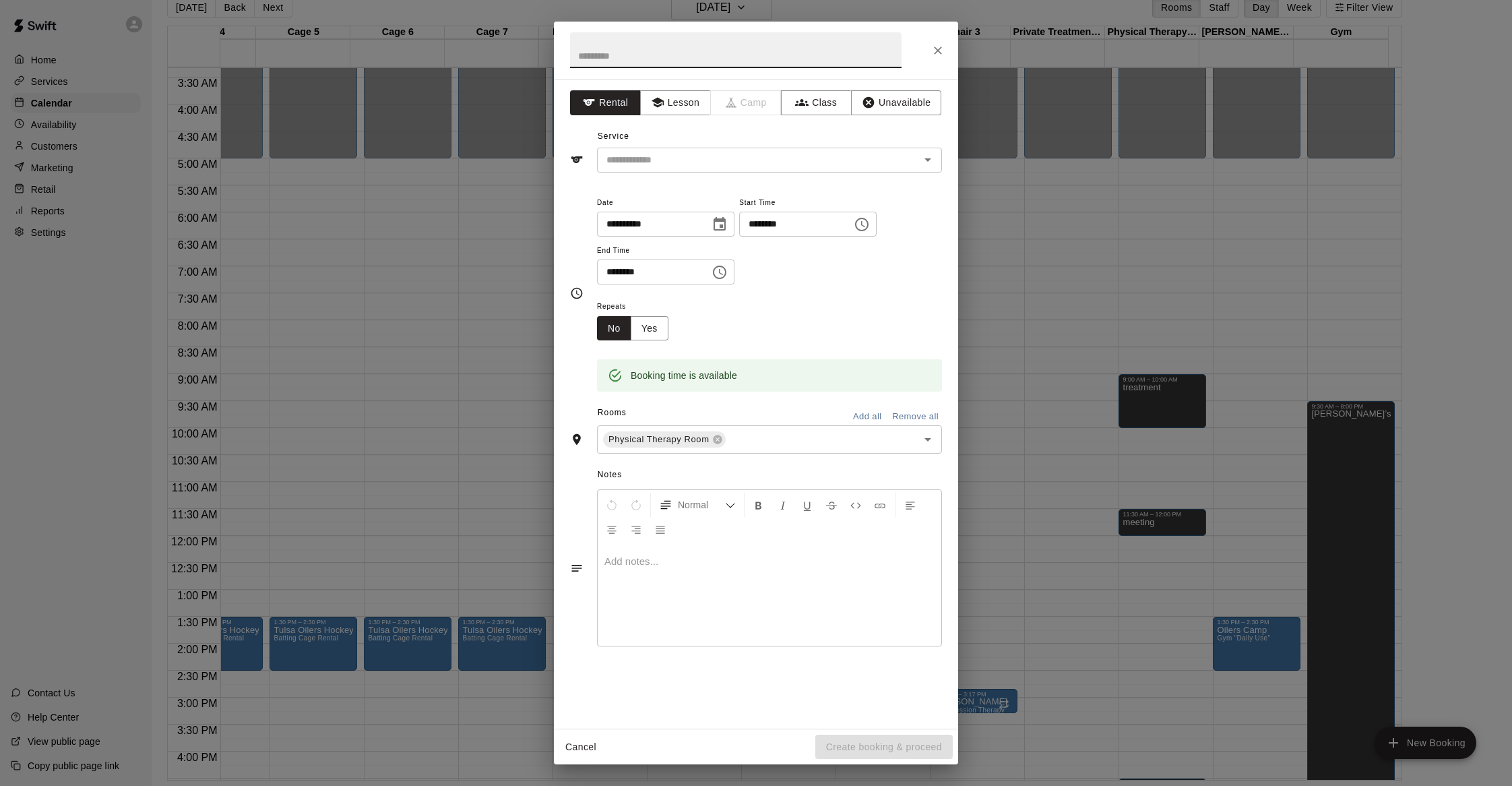
click at [728, 272] on icon "Choose time, selected time is 10:30 AM" at bounding box center [720, 272] width 16 height 16
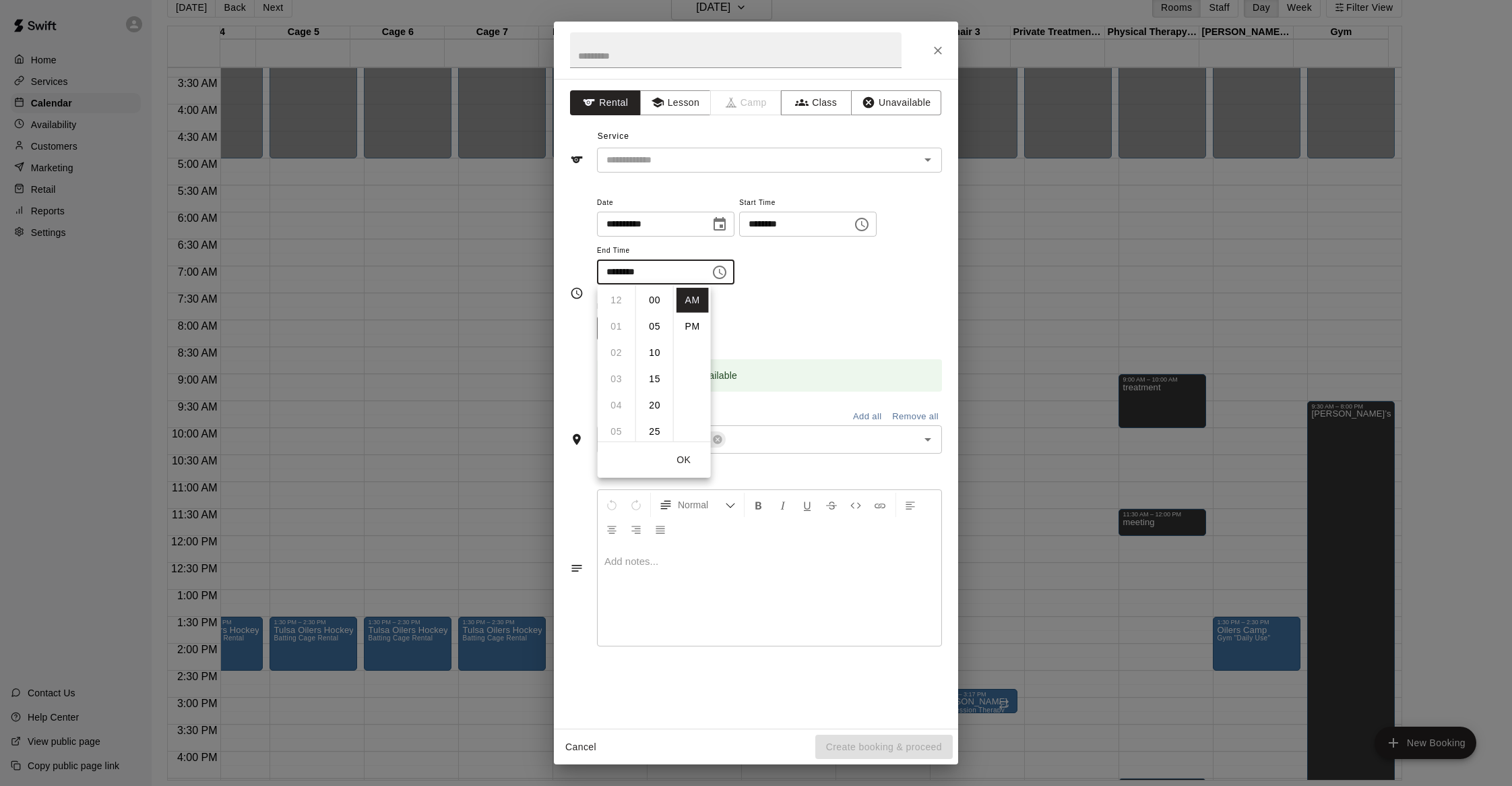
scroll to position [158, 0]
click at [615, 330] on li "11" at bounding box center [616, 327] width 32 height 25
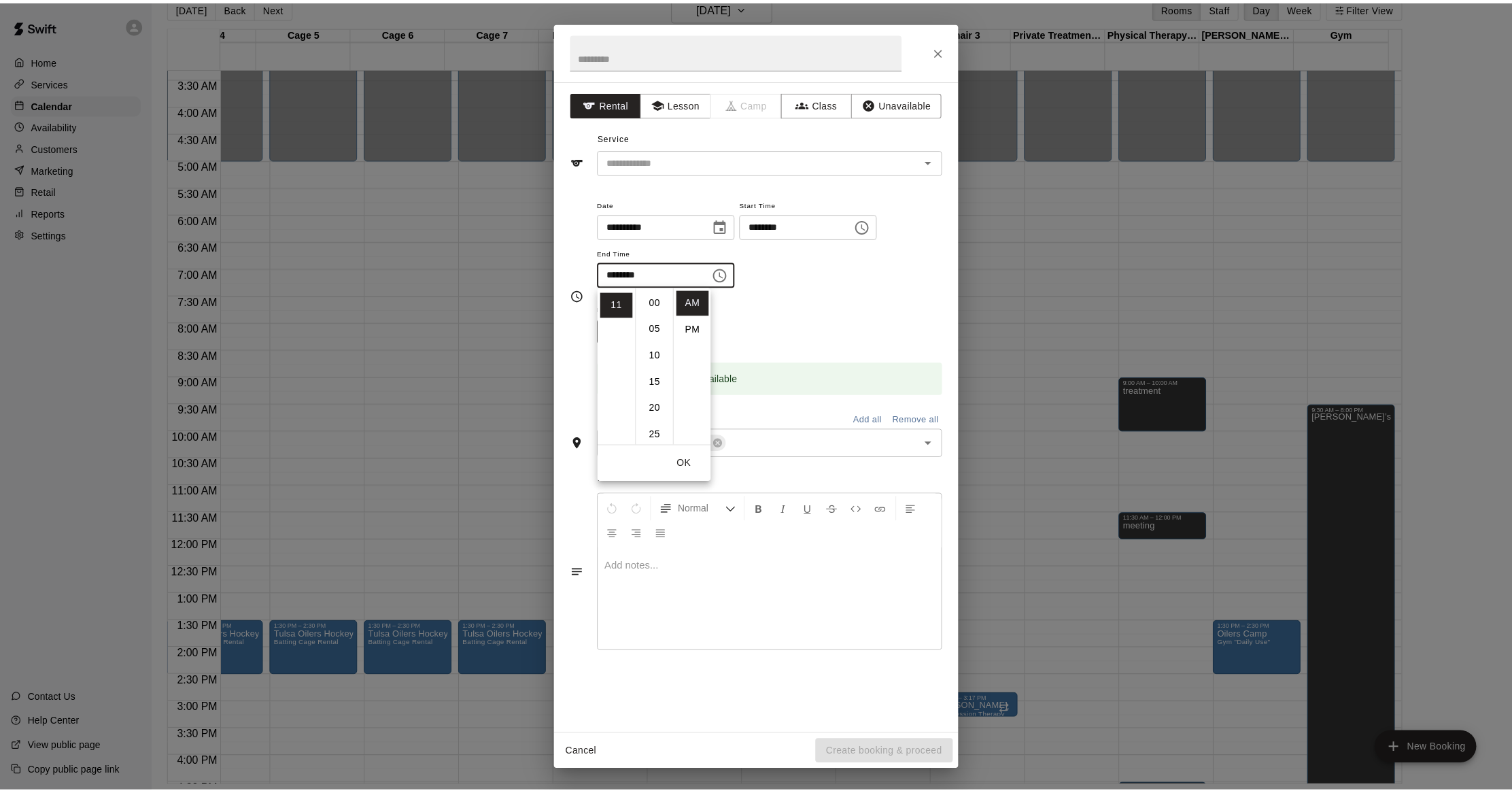
scroll to position [0, 0]
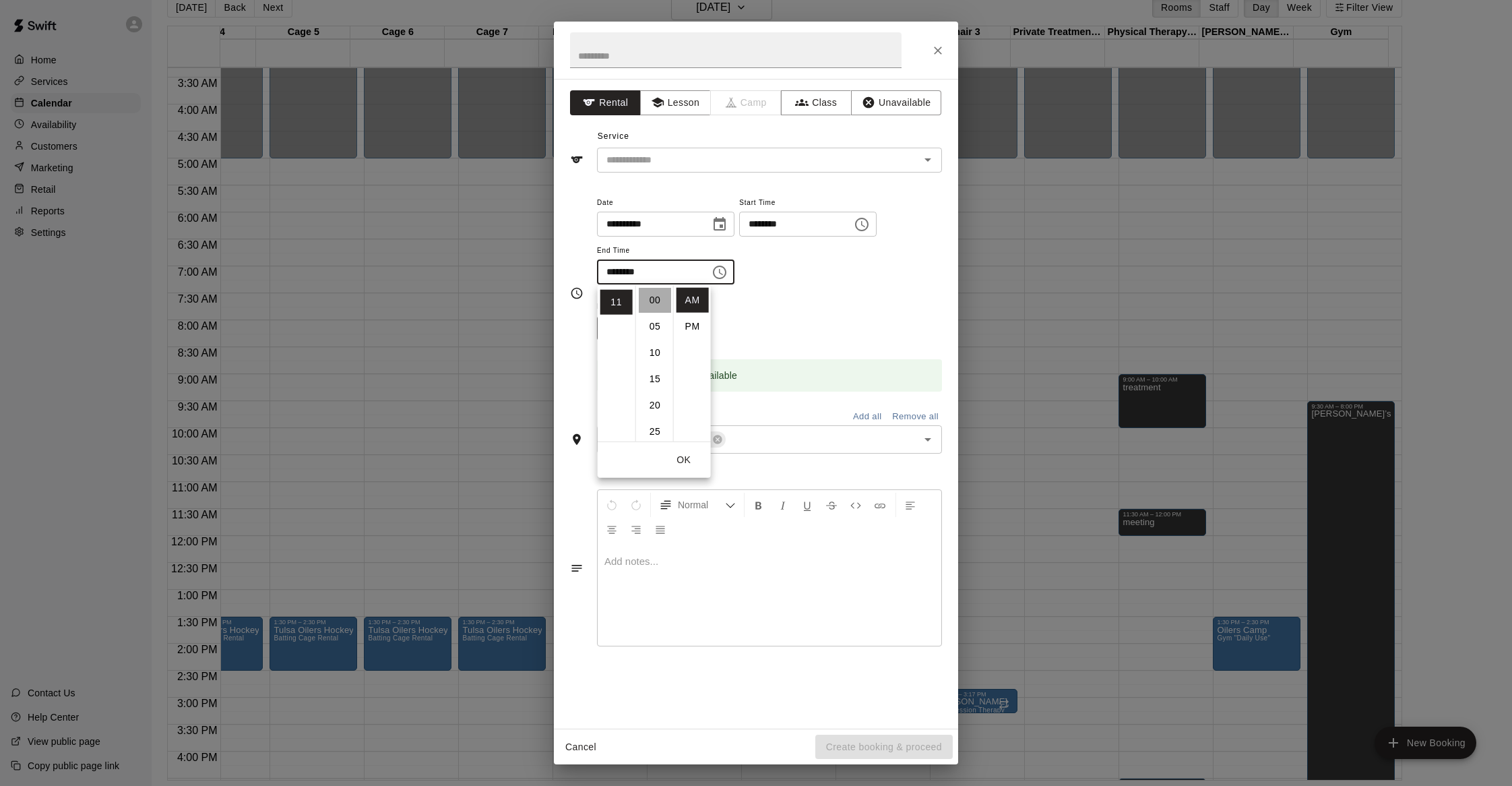
click at [648, 299] on li "00" at bounding box center [655, 300] width 32 height 25
type input "********"
click at [778, 299] on div "Repeats No Yes" at bounding box center [770, 319] width 345 height 43
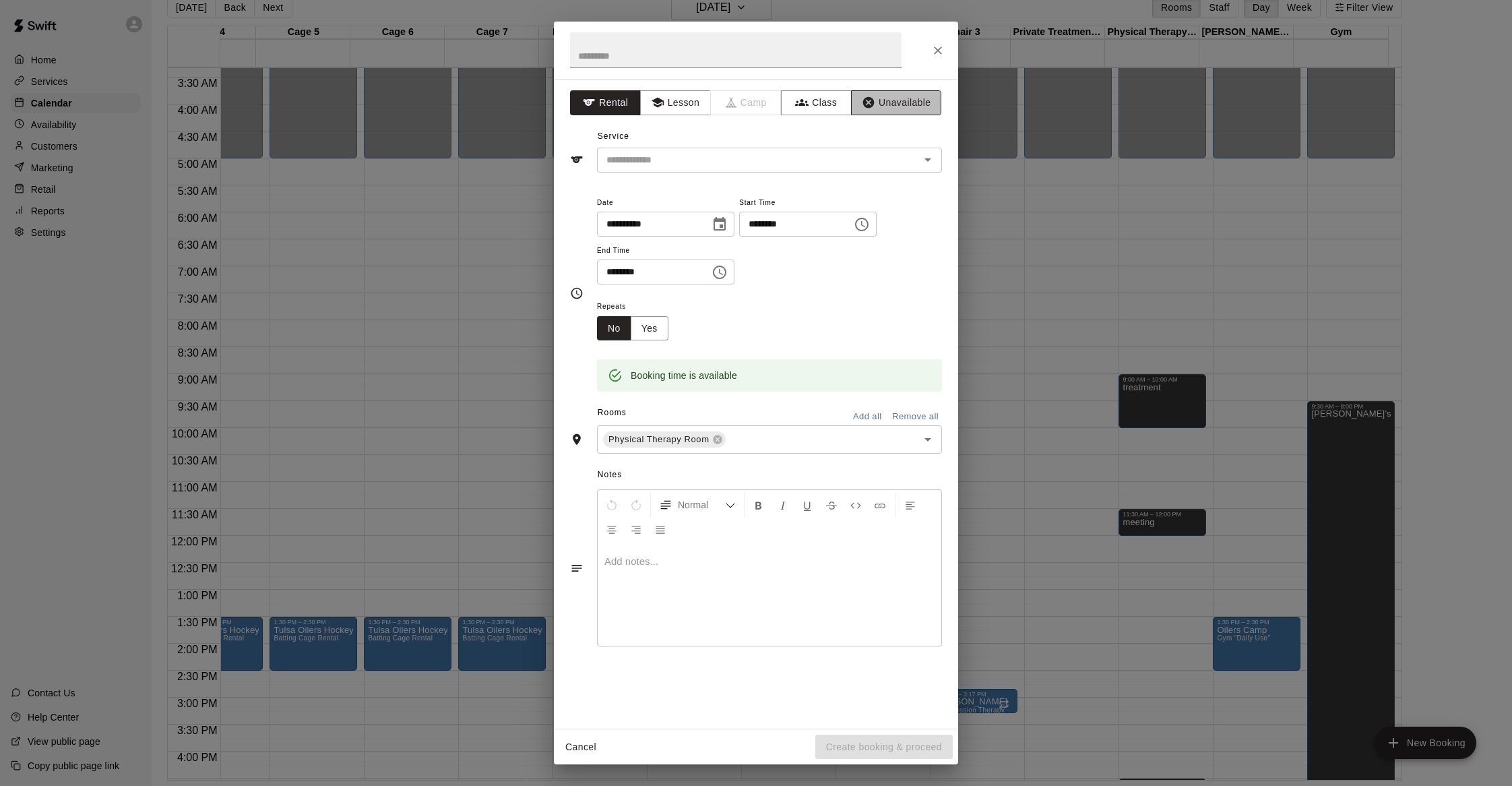
click at [890, 93] on button "Unavailable" at bounding box center [896, 103] width 90 height 25
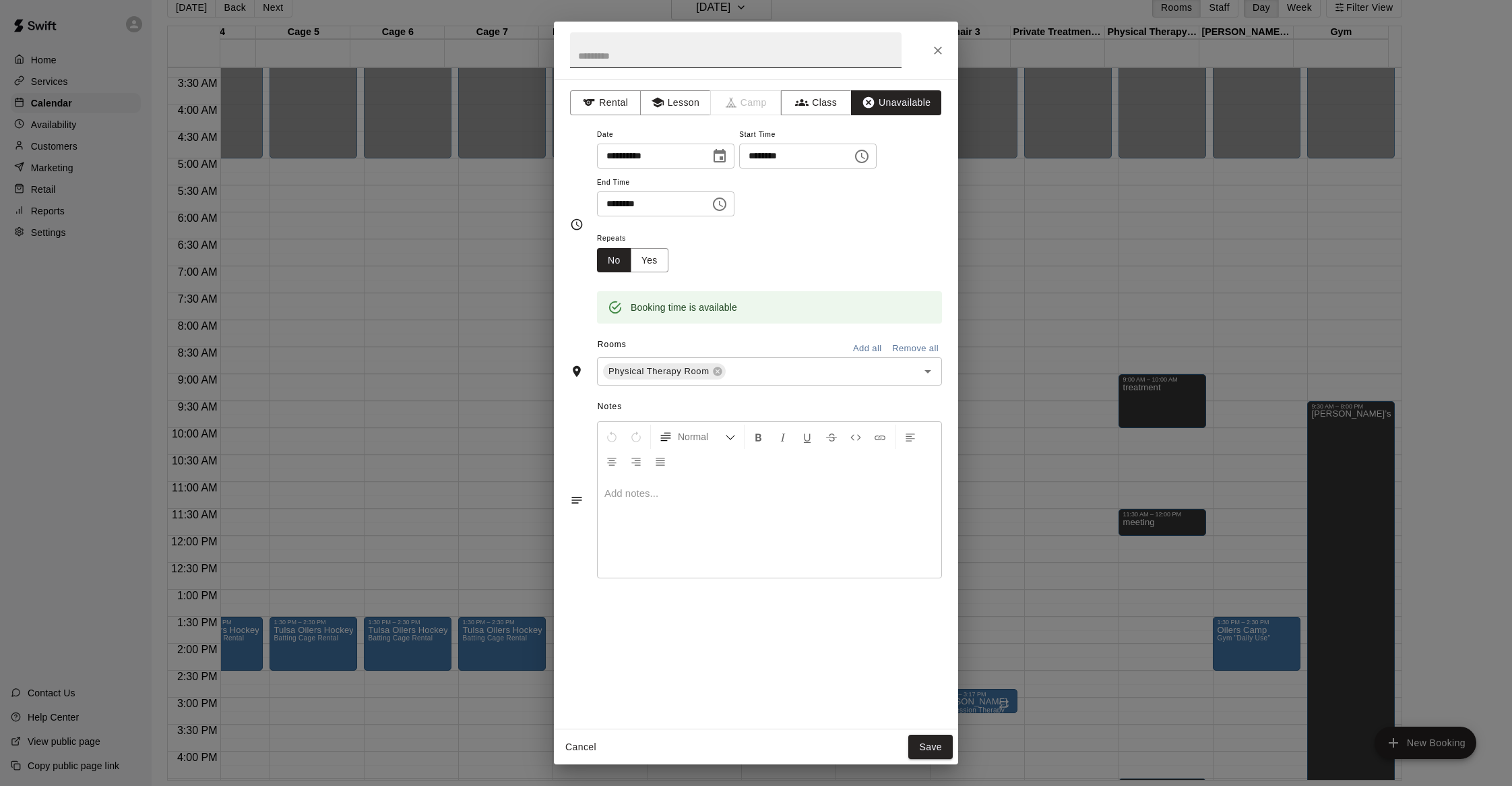
click at [823, 63] on input "text" at bounding box center [736, 50] width 332 height 36
type input "*******"
click at [934, 740] on button "Save" at bounding box center [930, 747] width 45 height 25
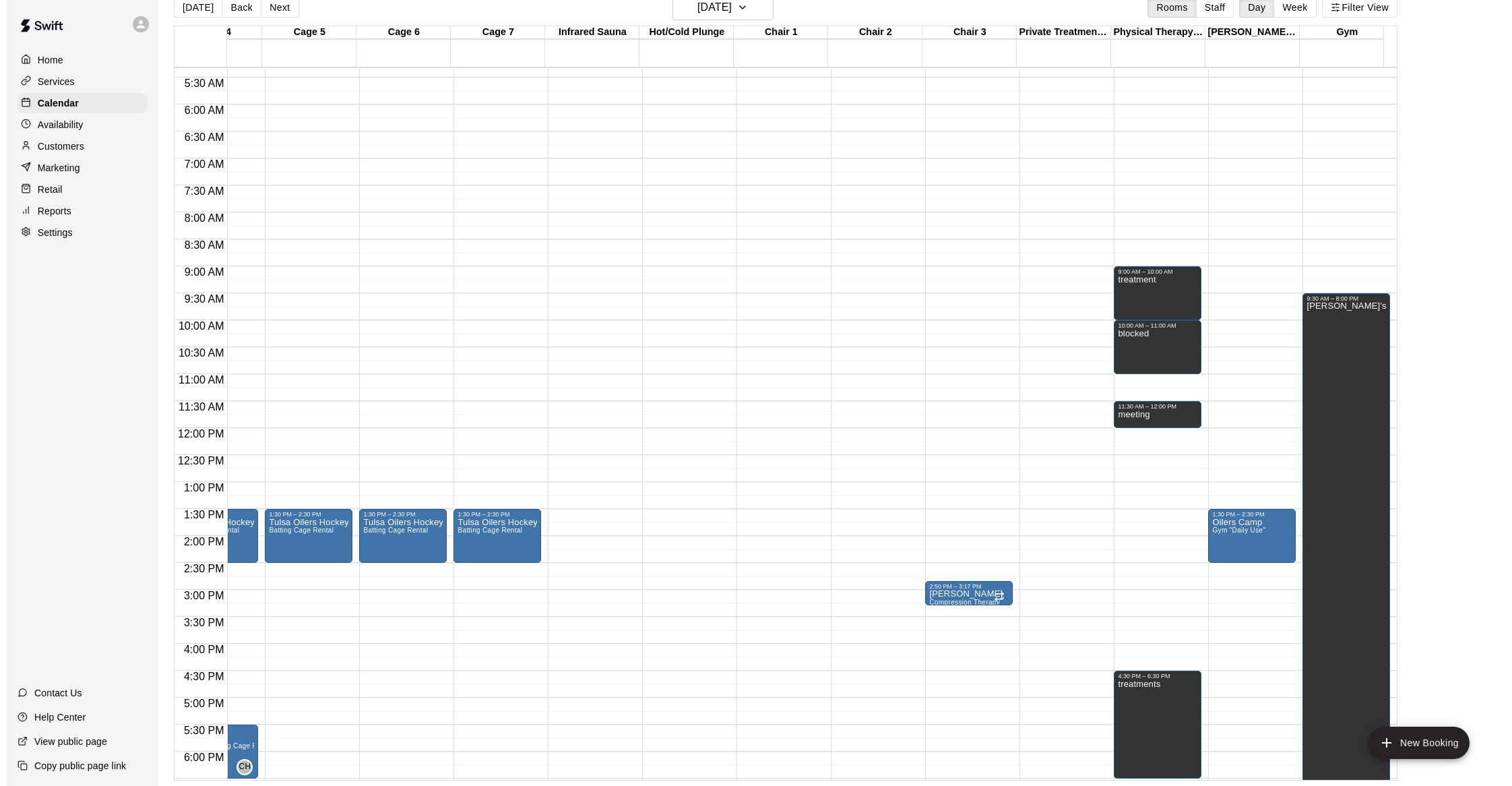
scroll to position [269, 343]
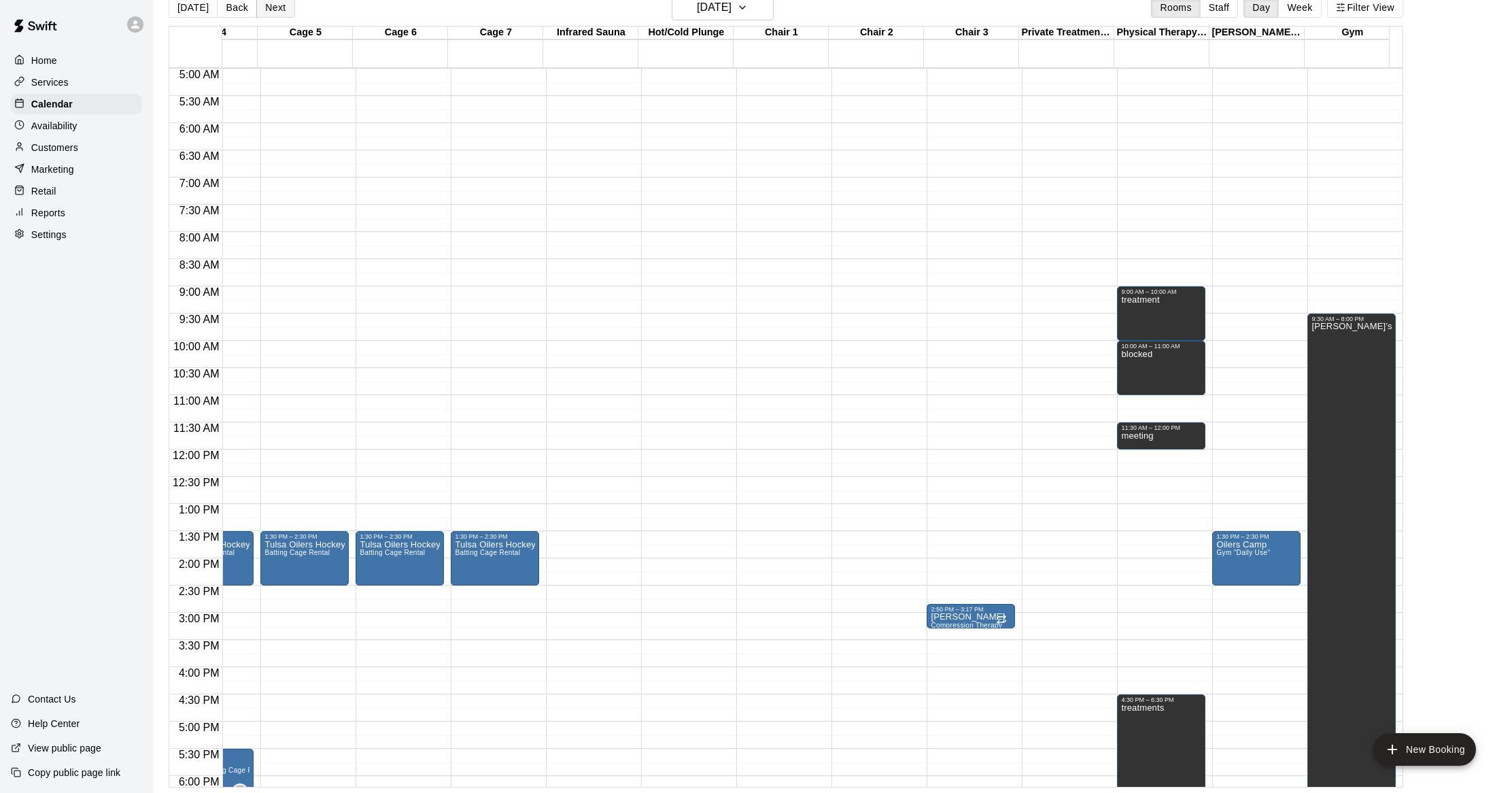
click at [273, 5] on button "Next" at bounding box center [275, 7] width 38 height 21
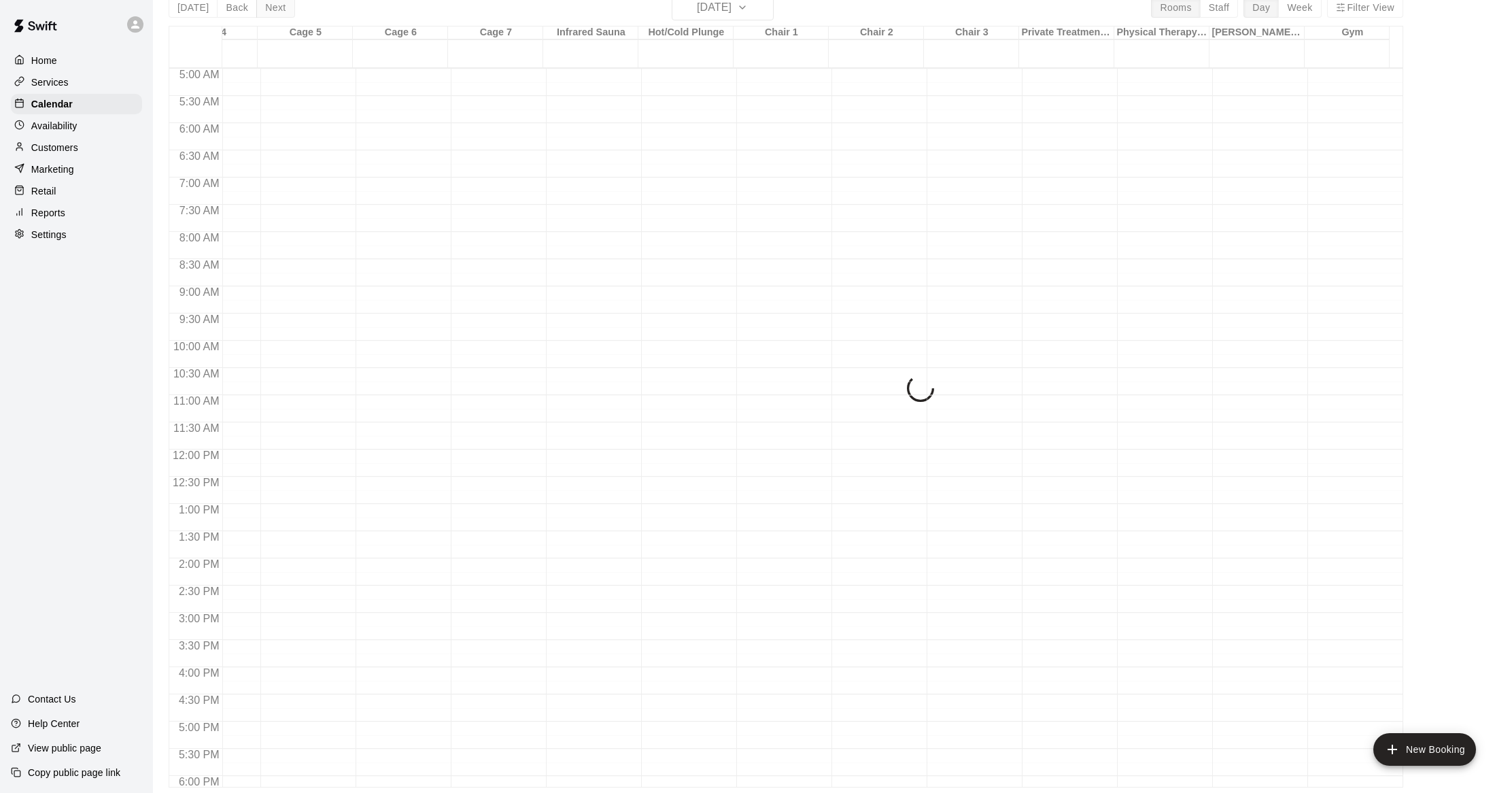
click at [273, 5] on div "[DATE] Back [DATE][DATE] Rooms Staff Day Week Filter View Cage 1 - Pitching/Cat…" at bounding box center [786, 391] width 1234 height 793
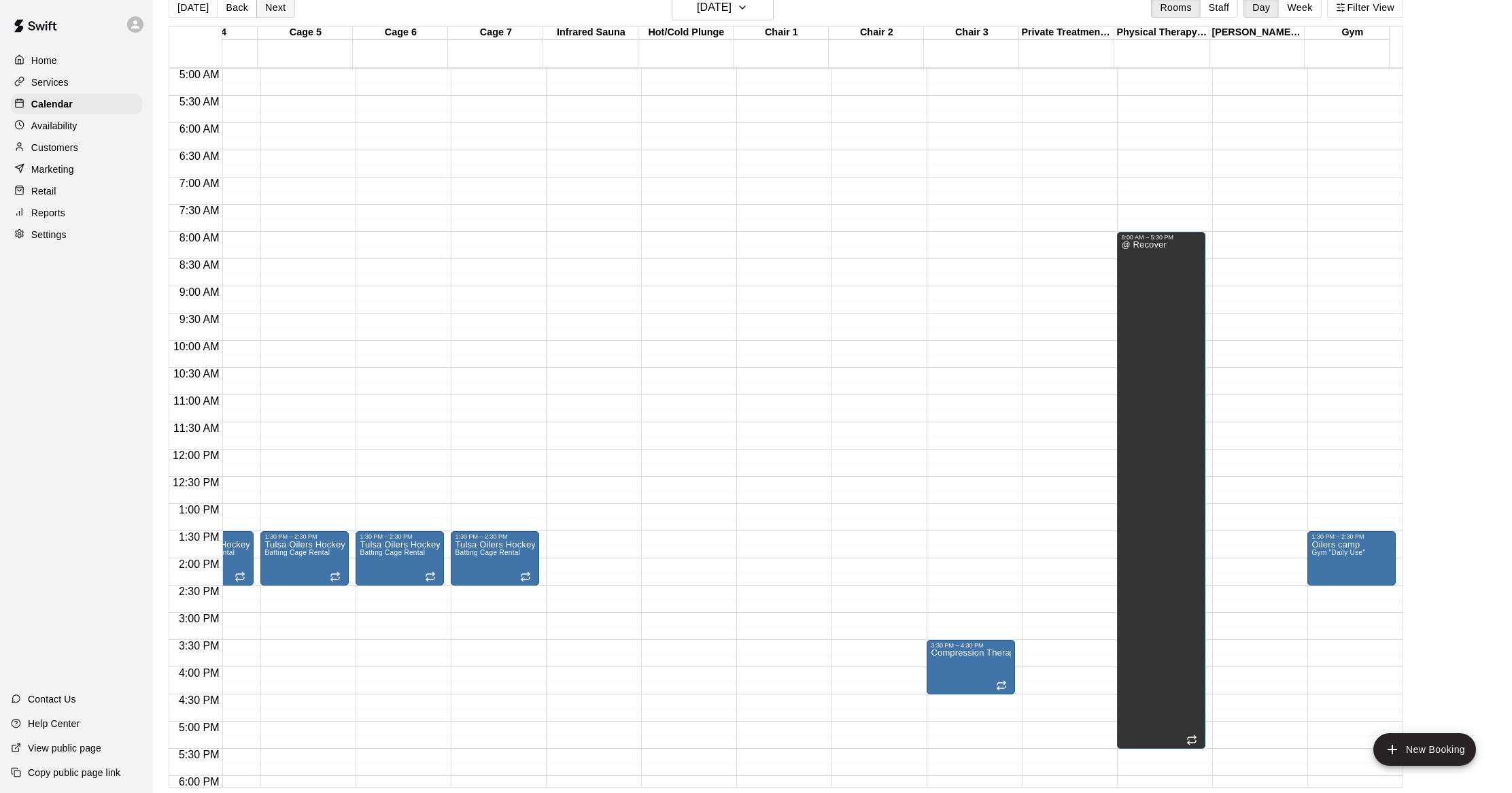
click at [280, 5] on button "Next" at bounding box center [275, 7] width 38 height 21
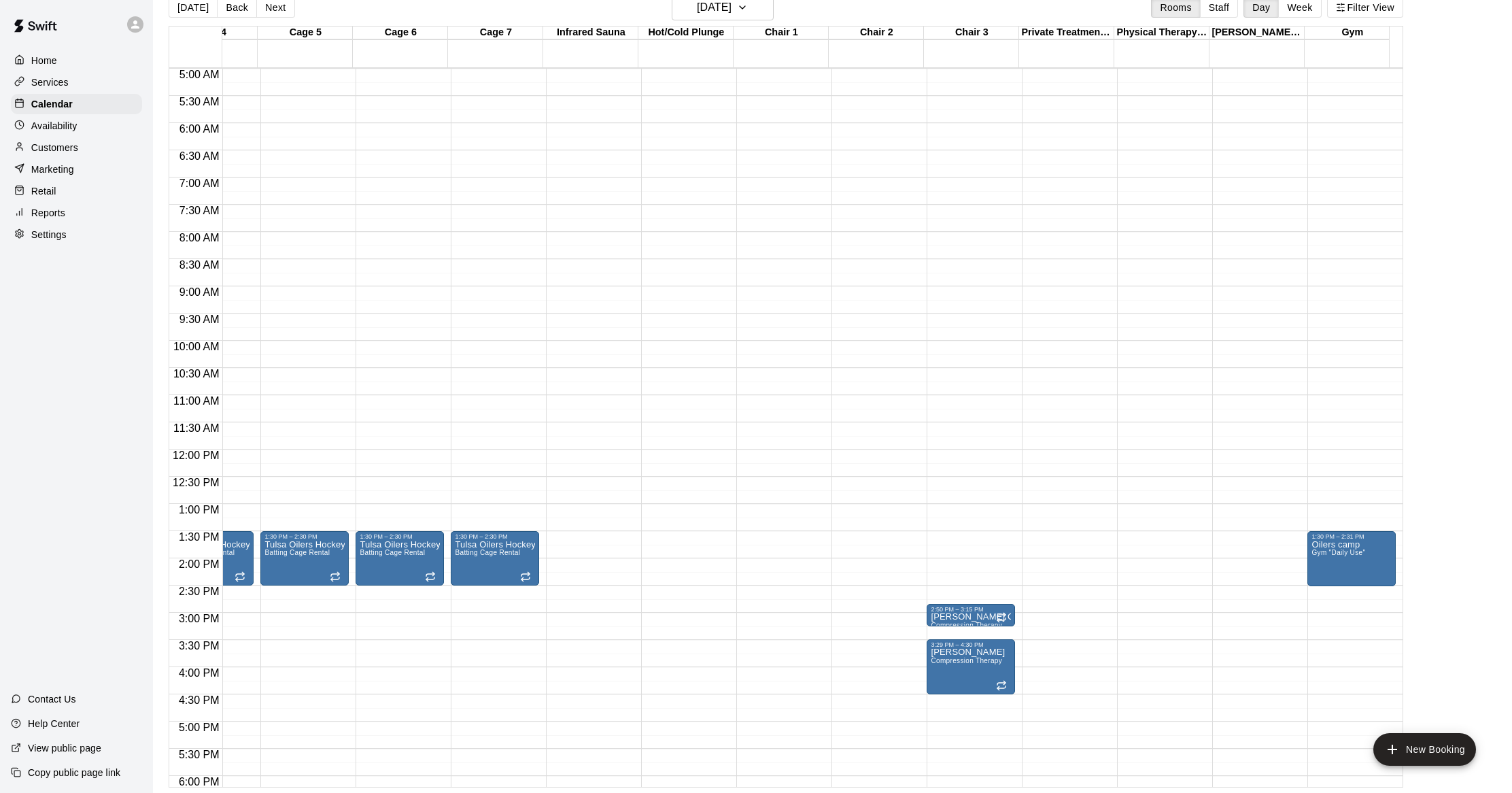
click at [1156, 267] on div "12:00 AM – 5:00 AM Closed" at bounding box center [1160, 449] width 88 height 1306
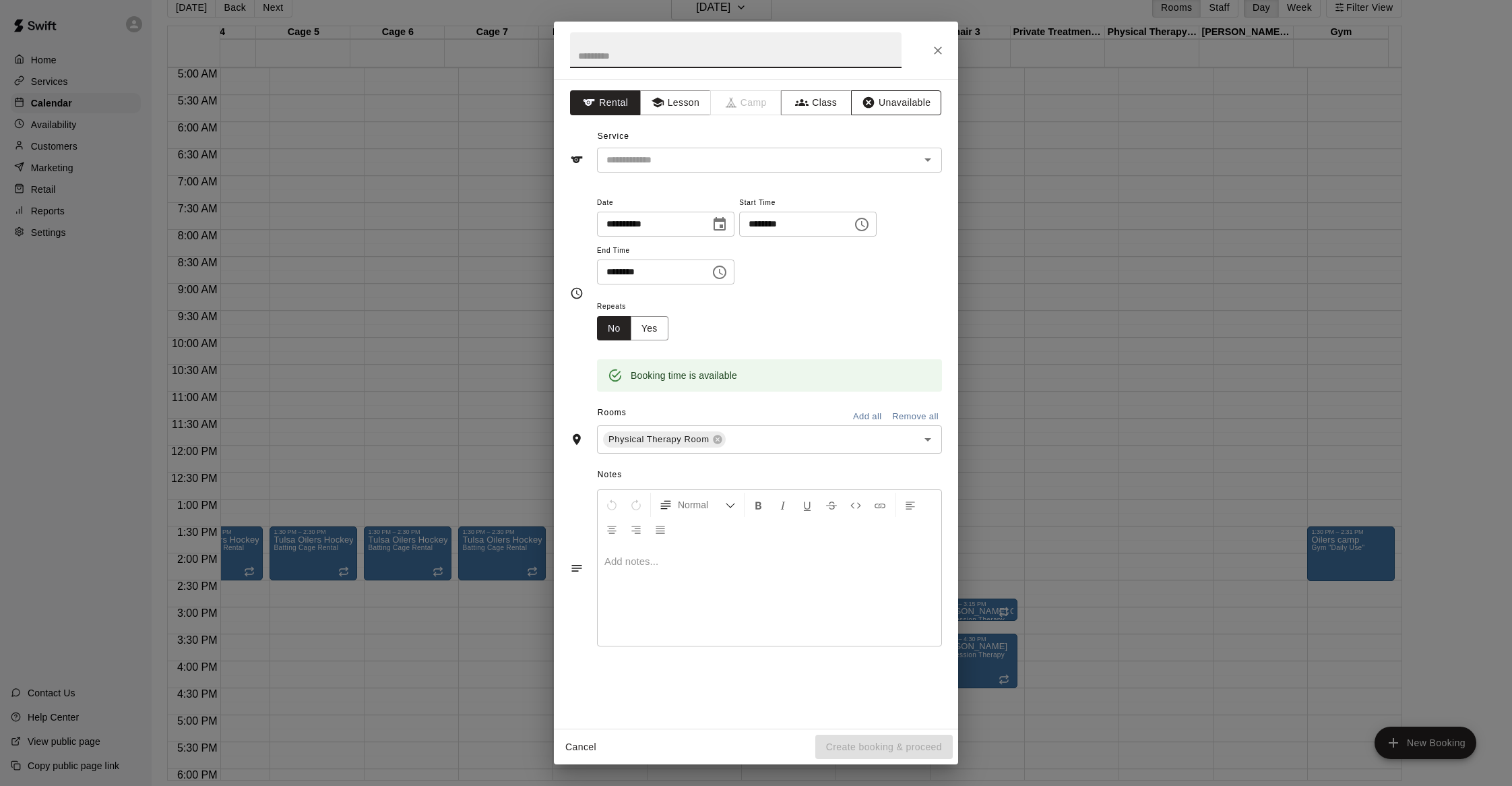
click at [899, 105] on button "Unavailable" at bounding box center [896, 103] width 90 height 25
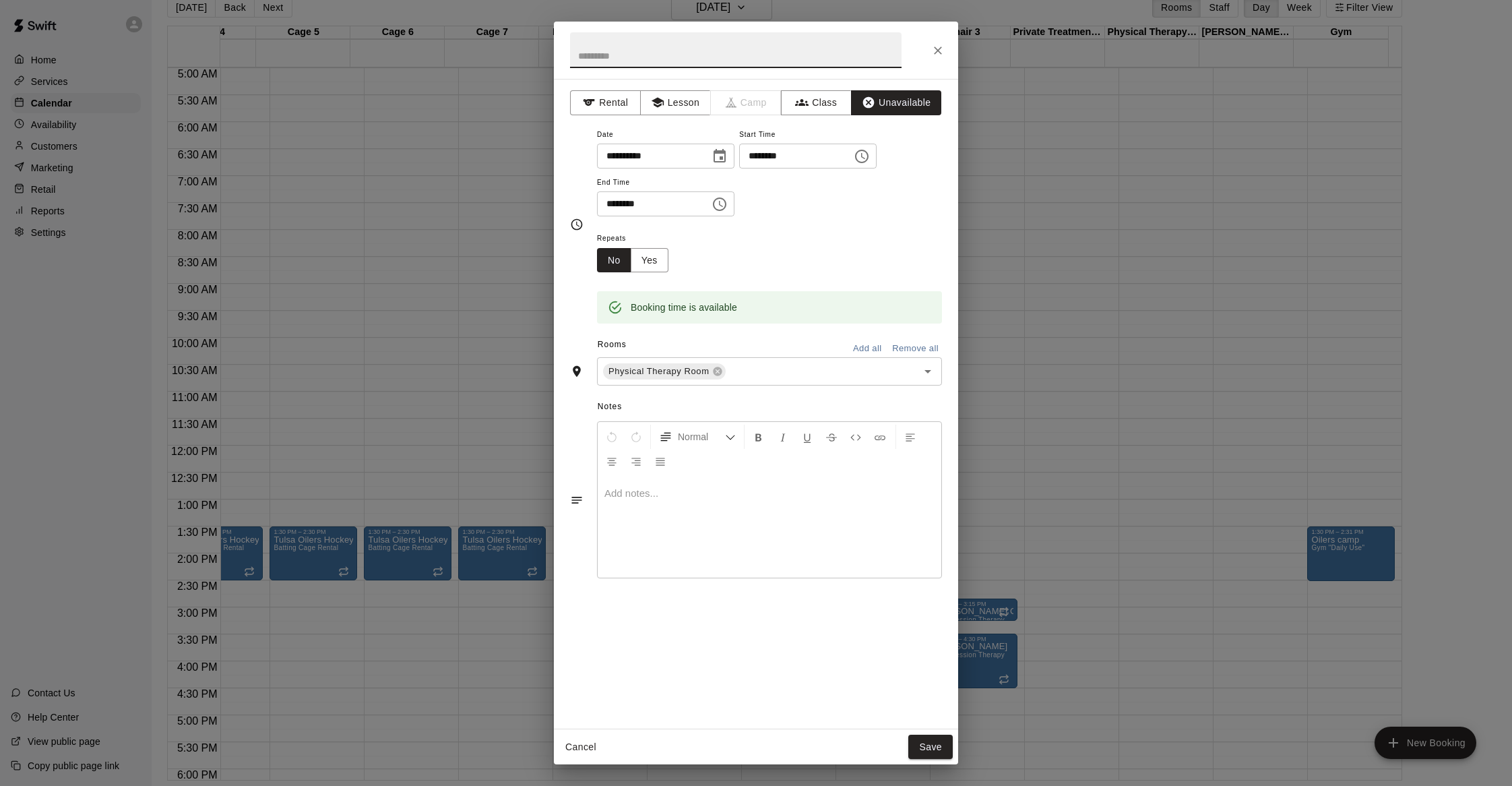
click at [684, 54] on input "text" at bounding box center [736, 50] width 332 height 36
type input "**********"
click at [726, 200] on icon "Choose time, selected time is 9:00 AM" at bounding box center [720, 204] width 13 height 13
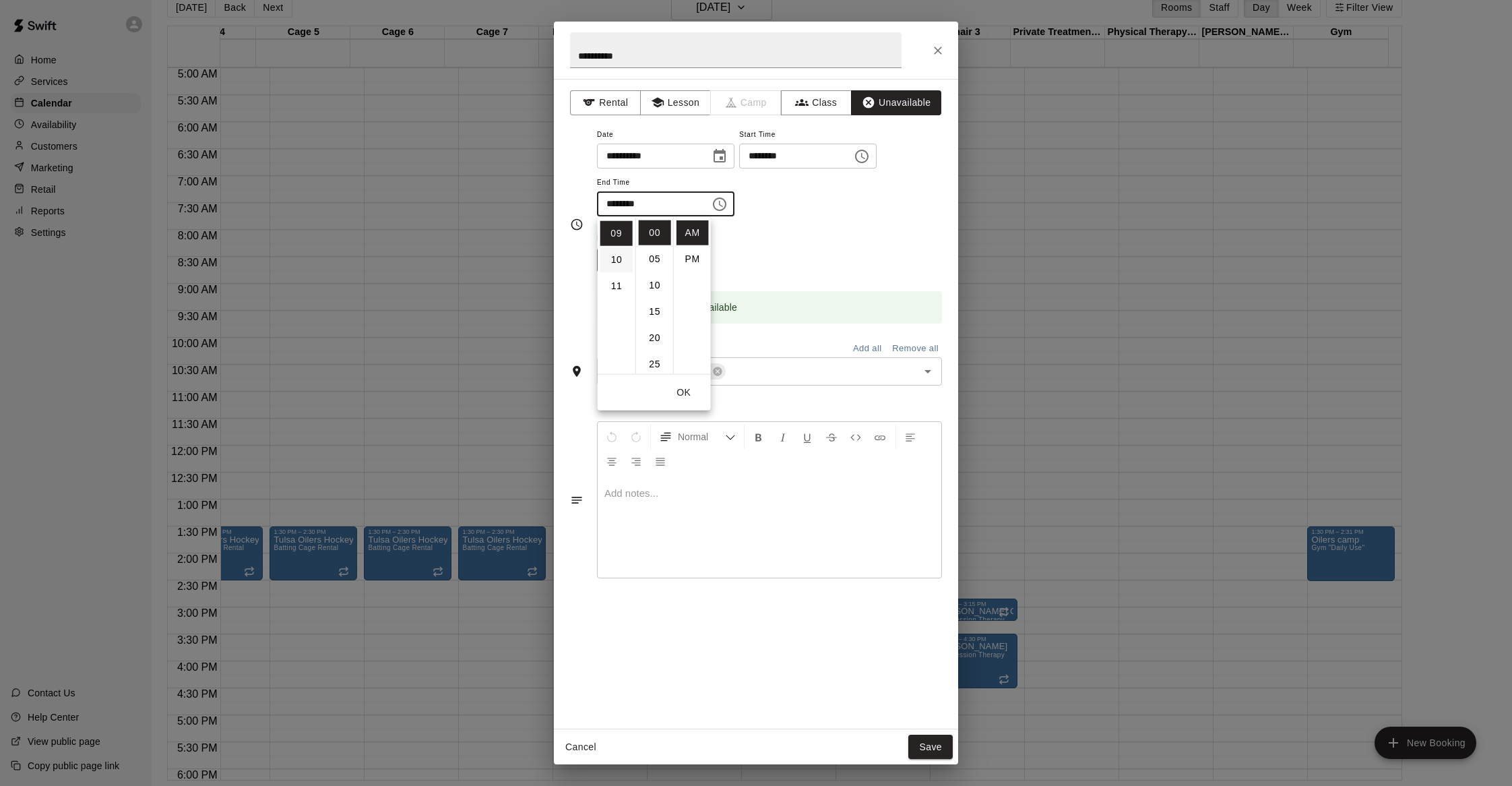
click at [609, 262] on li "10" at bounding box center [616, 260] width 32 height 25
type input "********"
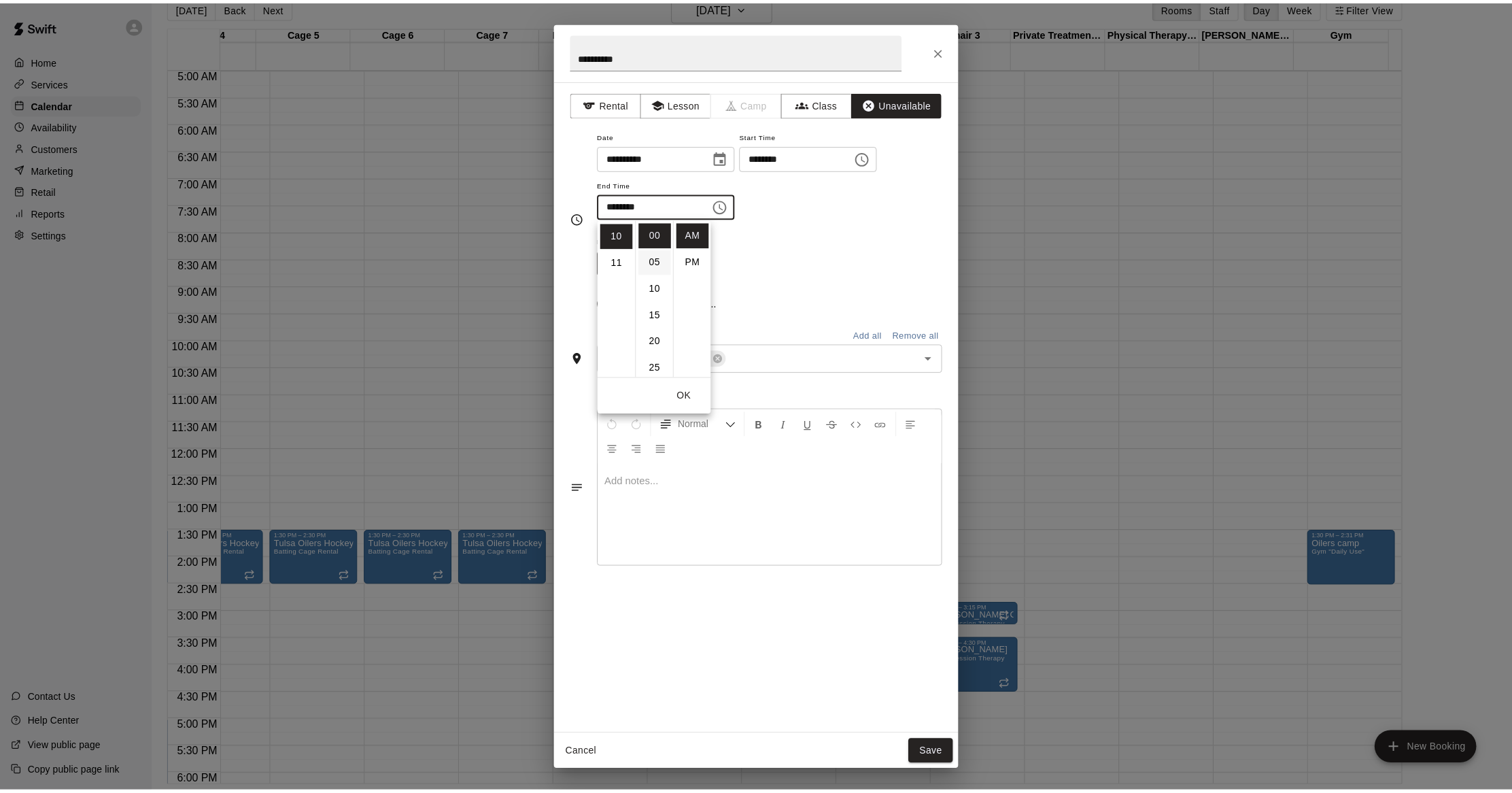
scroll to position [265, 0]
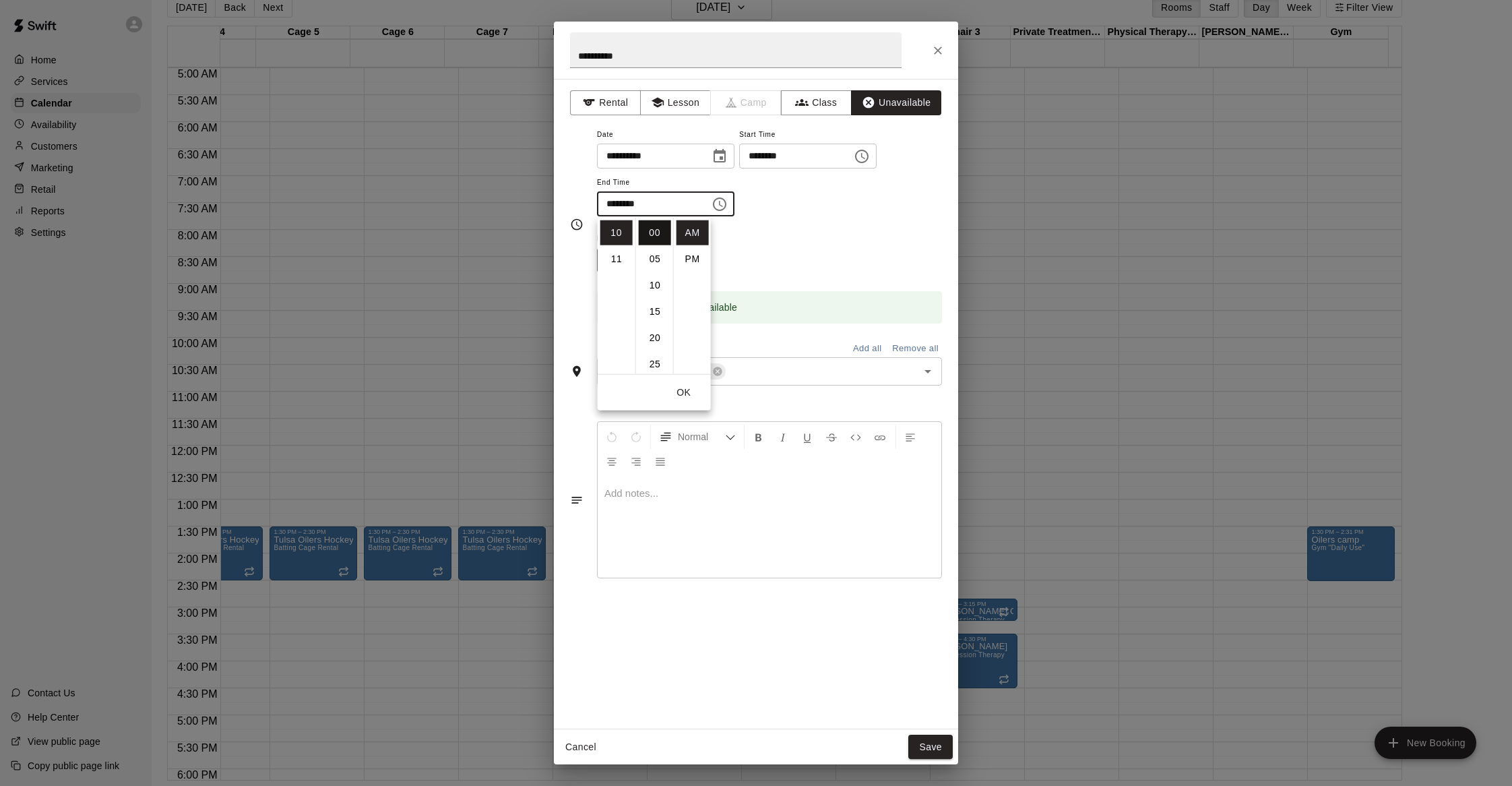
click at [651, 236] on li "00" at bounding box center [655, 233] width 32 height 25
click at [874, 233] on div "Repeats No Yes" at bounding box center [770, 251] width 345 height 43
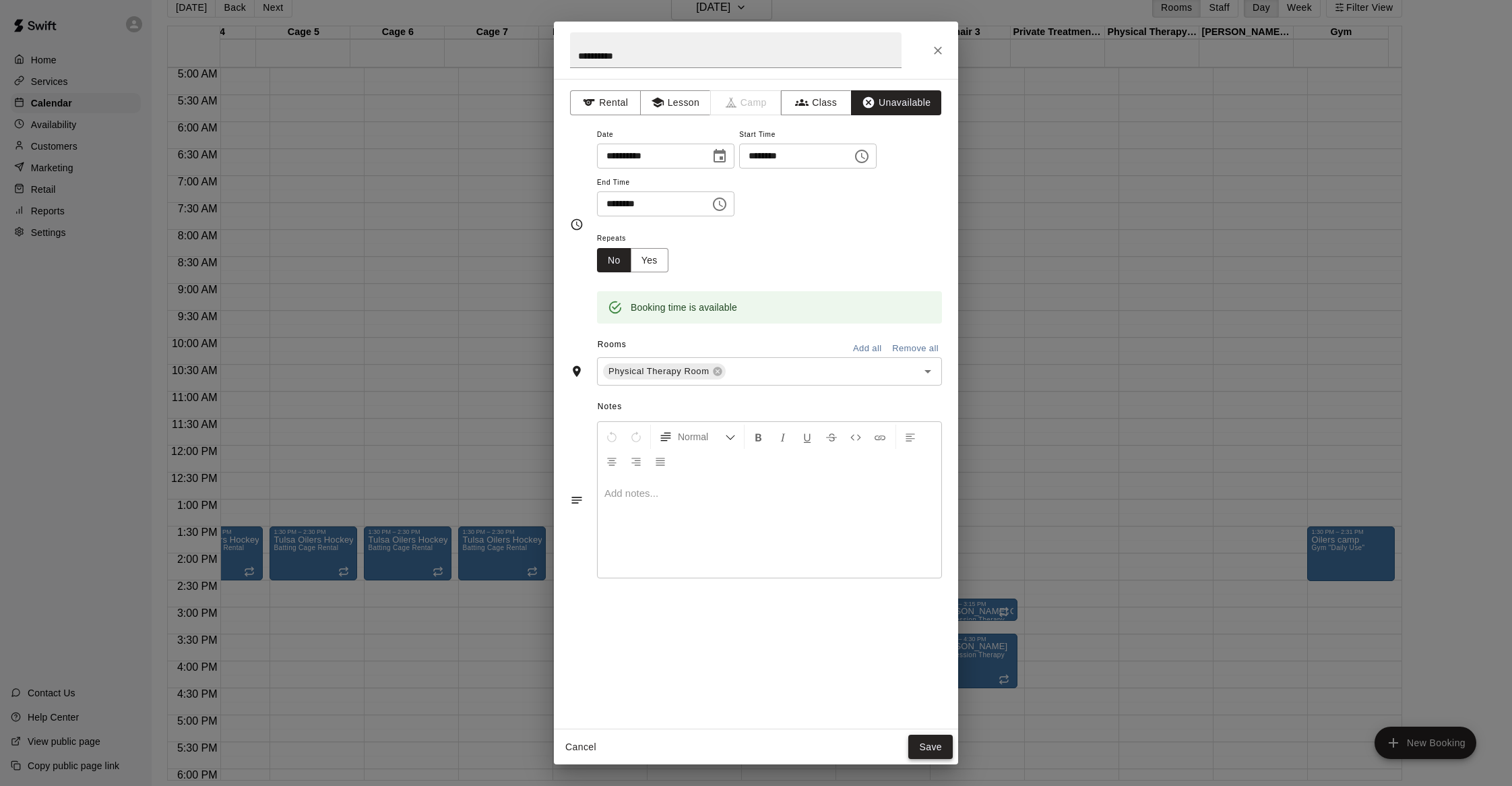
click at [934, 738] on button "Save" at bounding box center [930, 747] width 45 height 25
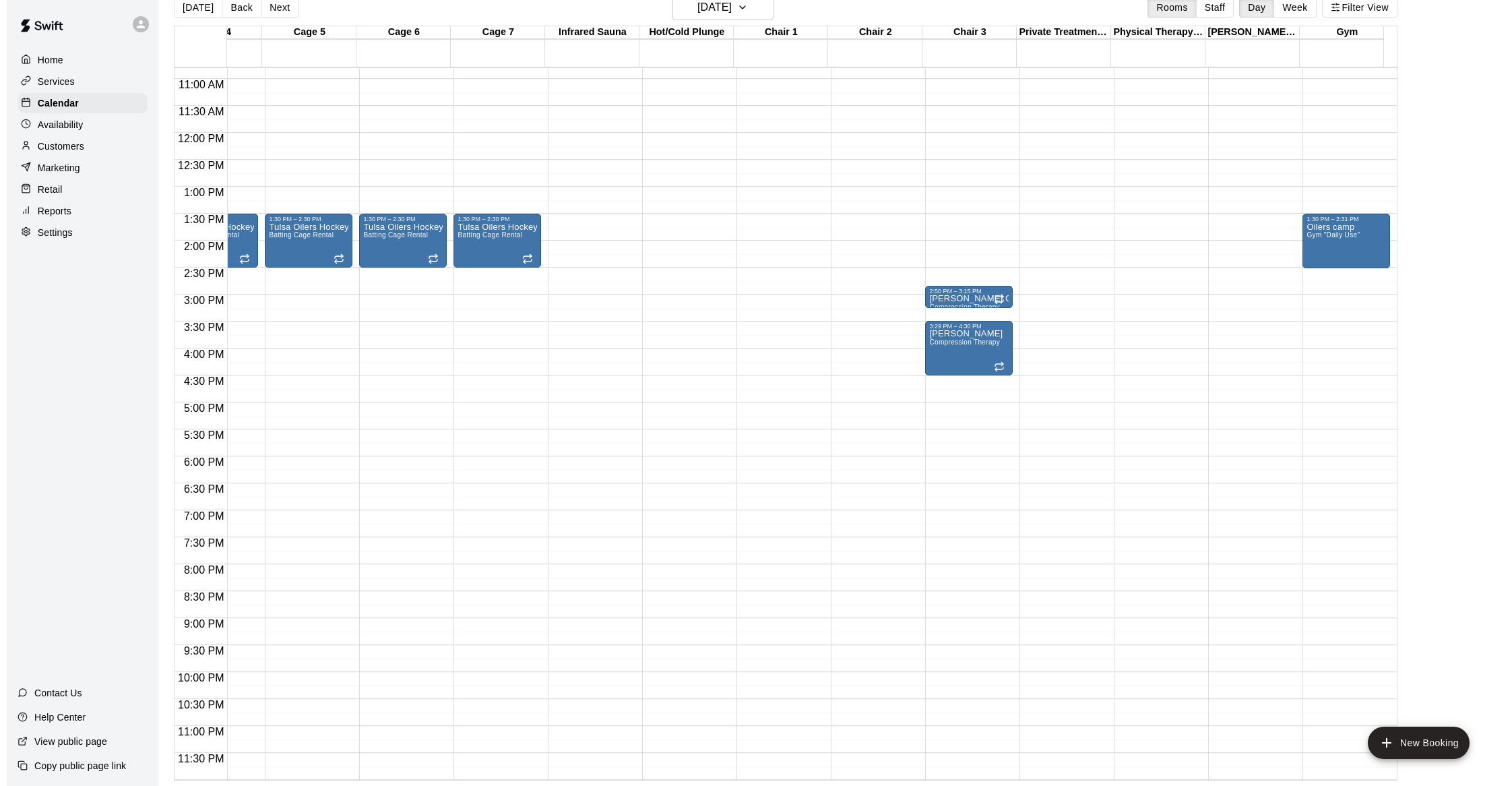
scroll to position [597, 343]
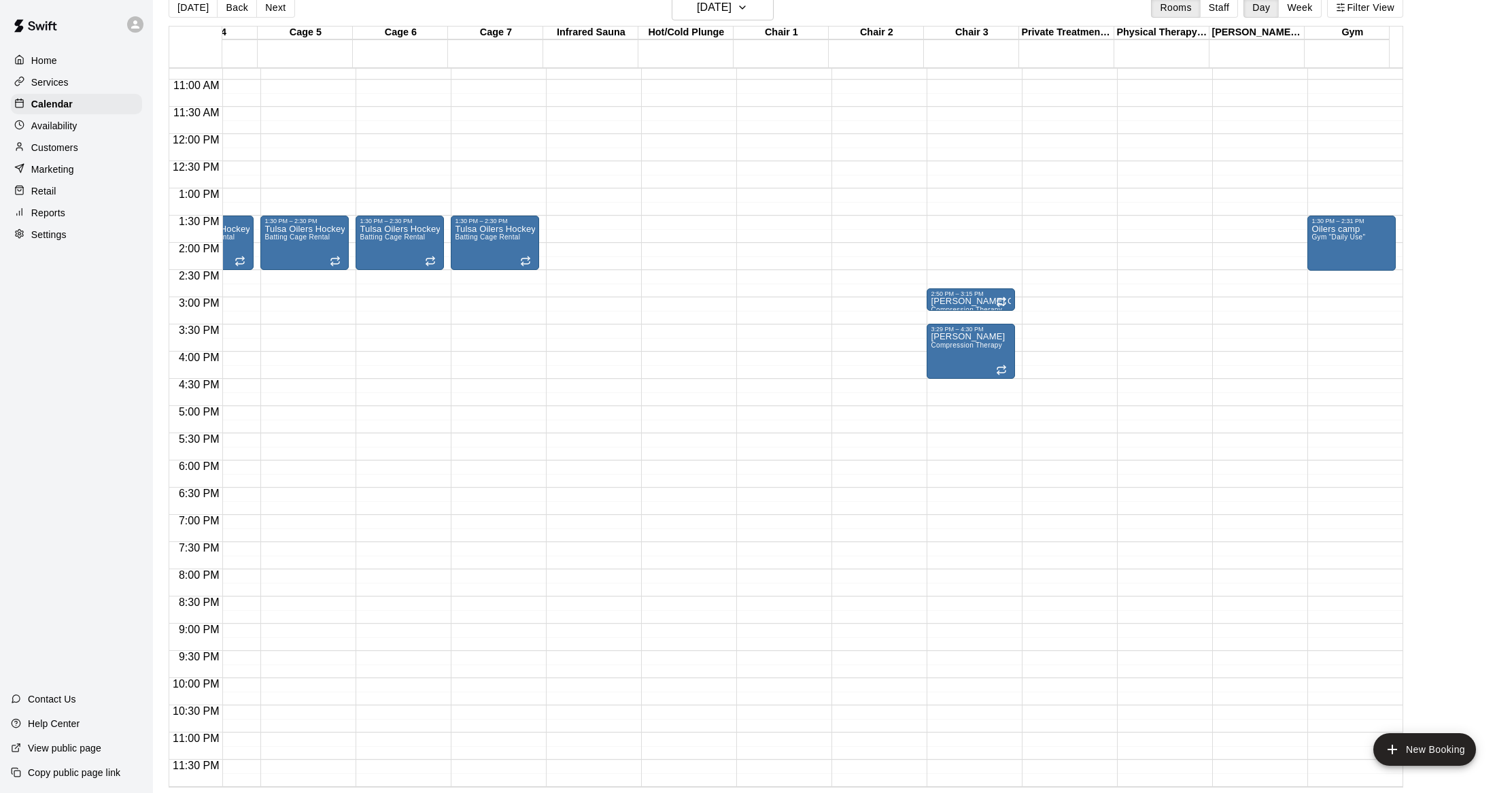
click at [1173, 373] on div "12:00 AM – 5:00 AM Closed 8:30 AM – 10:00 AM treatments" at bounding box center [1160, 134] width 88 height 1306
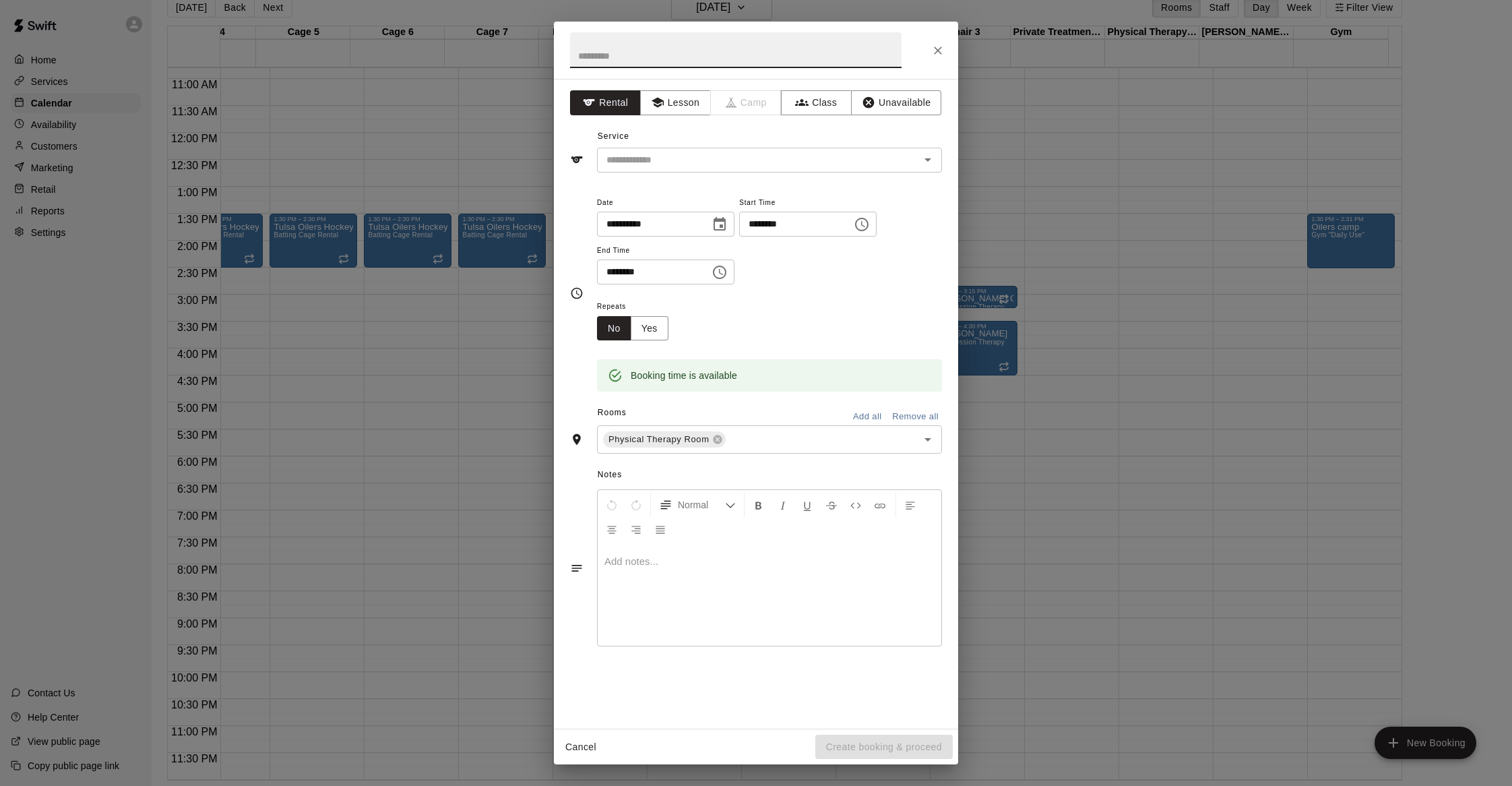
click at [726, 277] on icon "Choose time, selected time is 5:00 PM" at bounding box center [720, 272] width 13 height 13
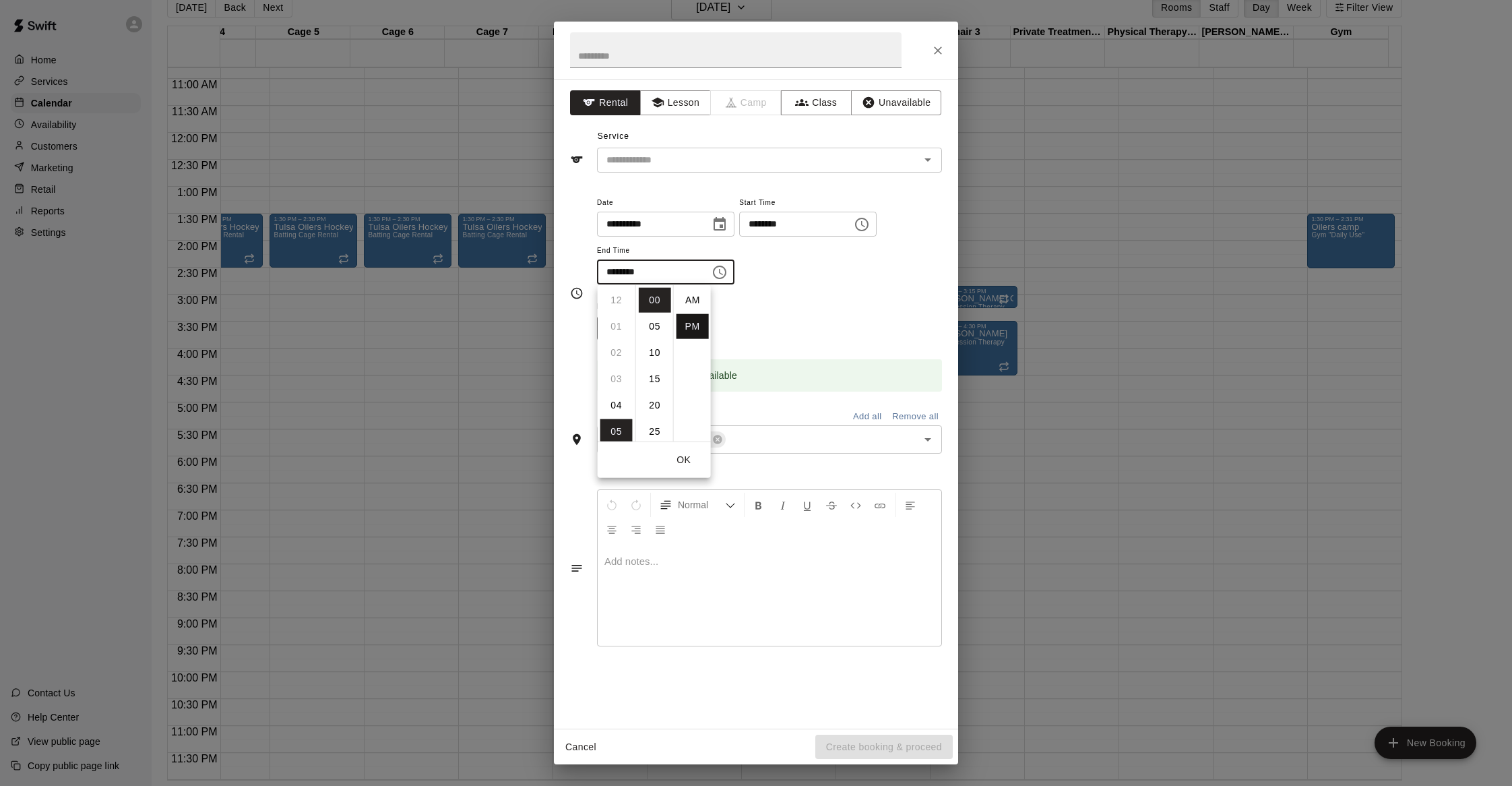
scroll to position [24, 0]
click at [652, 368] on li "30" at bounding box center [655, 368] width 32 height 25
type input "********"
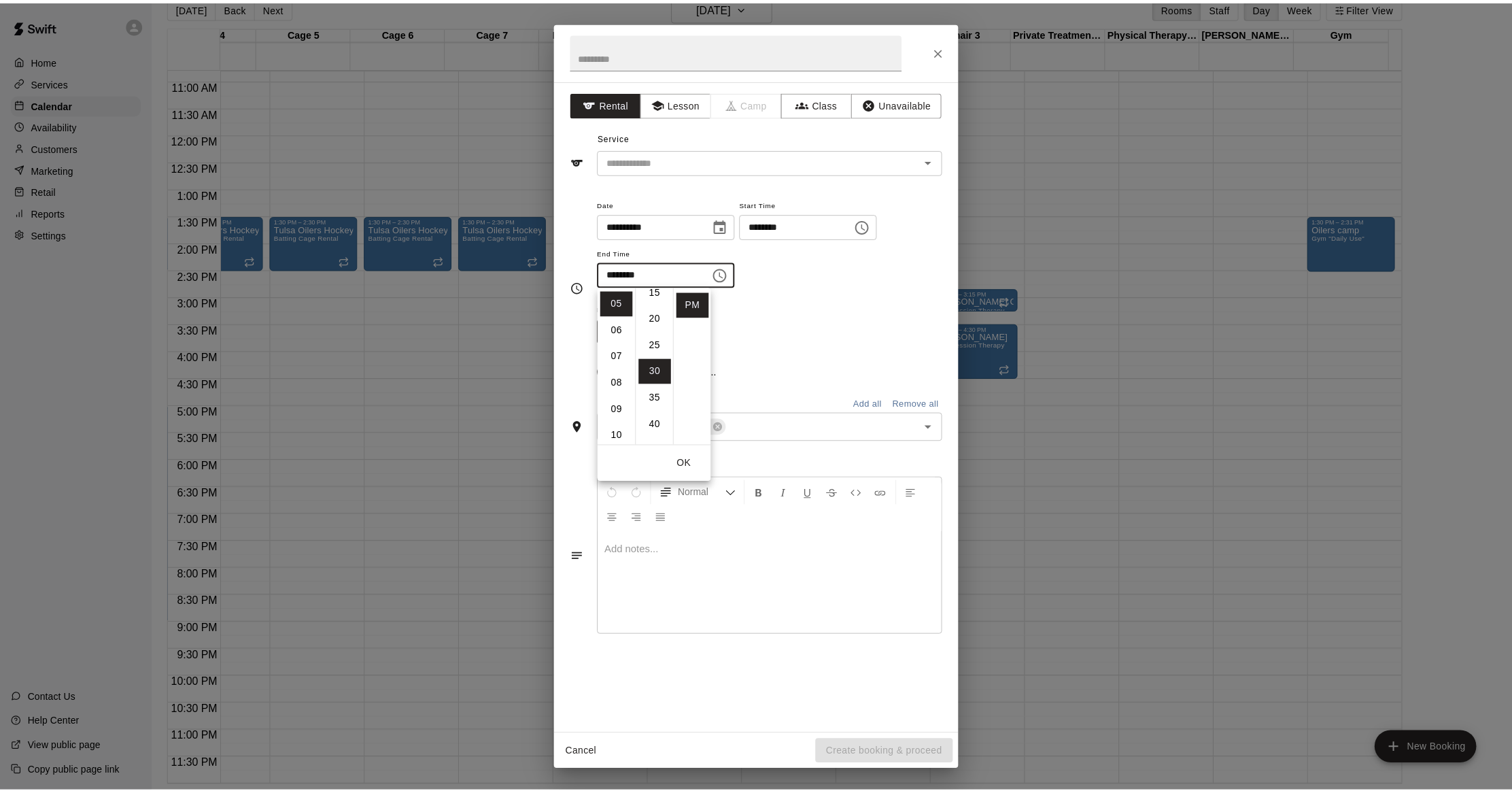
scroll to position [159, 0]
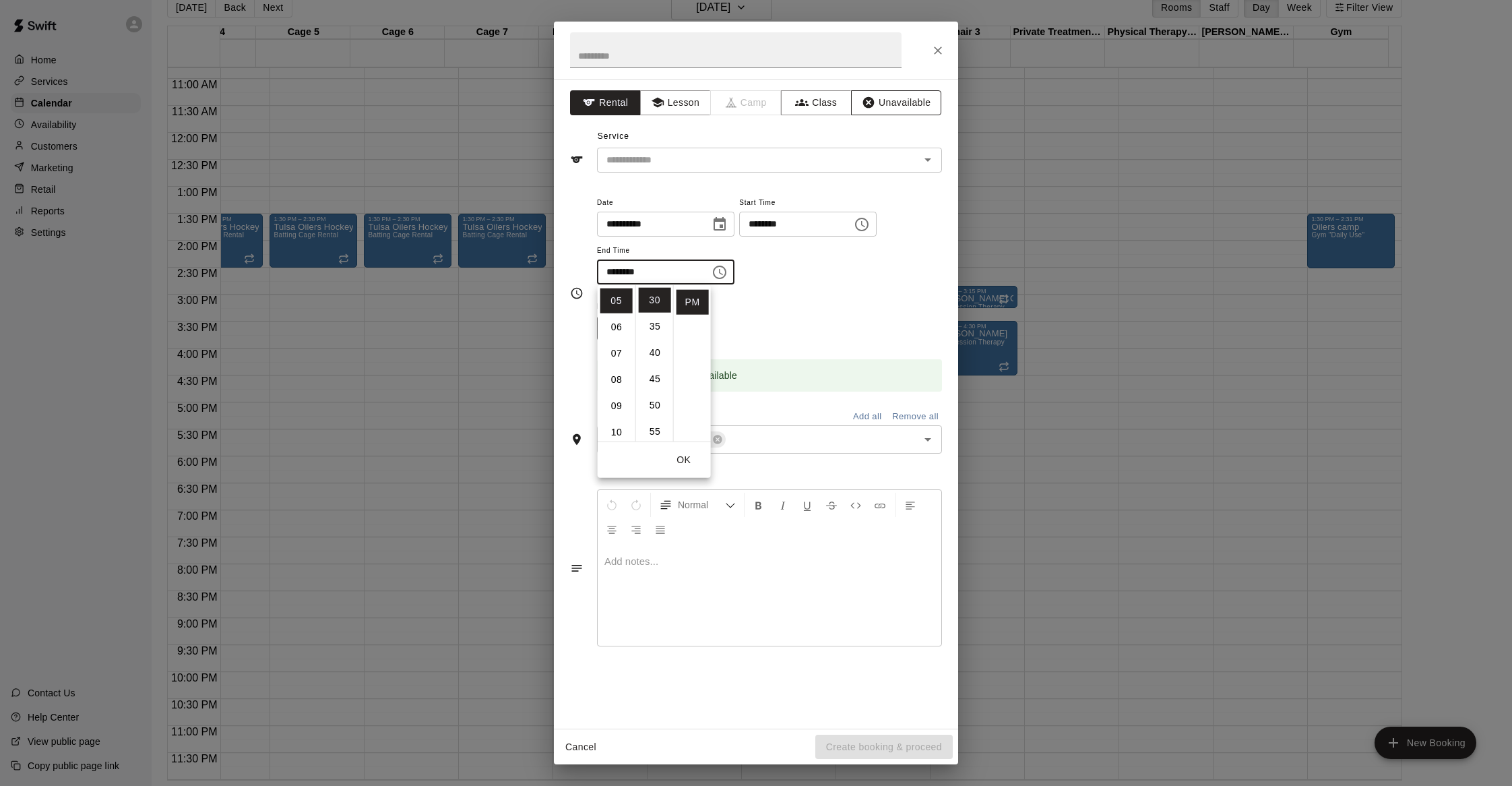
click at [885, 95] on button "Unavailable" at bounding box center [896, 103] width 90 height 25
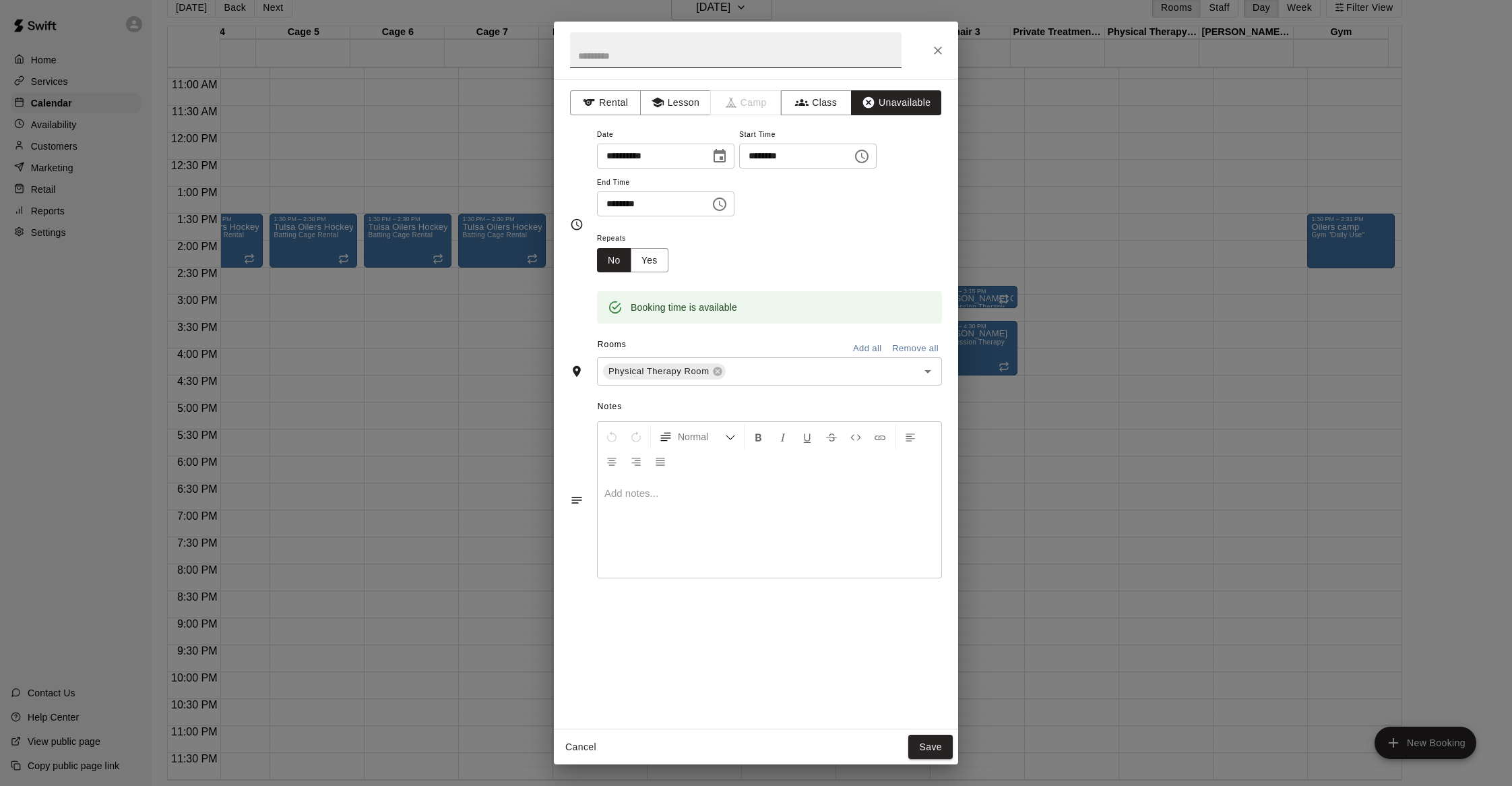
click at [749, 45] on input "text" at bounding box center [736, 50] width 332 height 36
type input "**********"
click at [921, 743] on button "Save" at bounding box center [930, 747] width 45 height 25
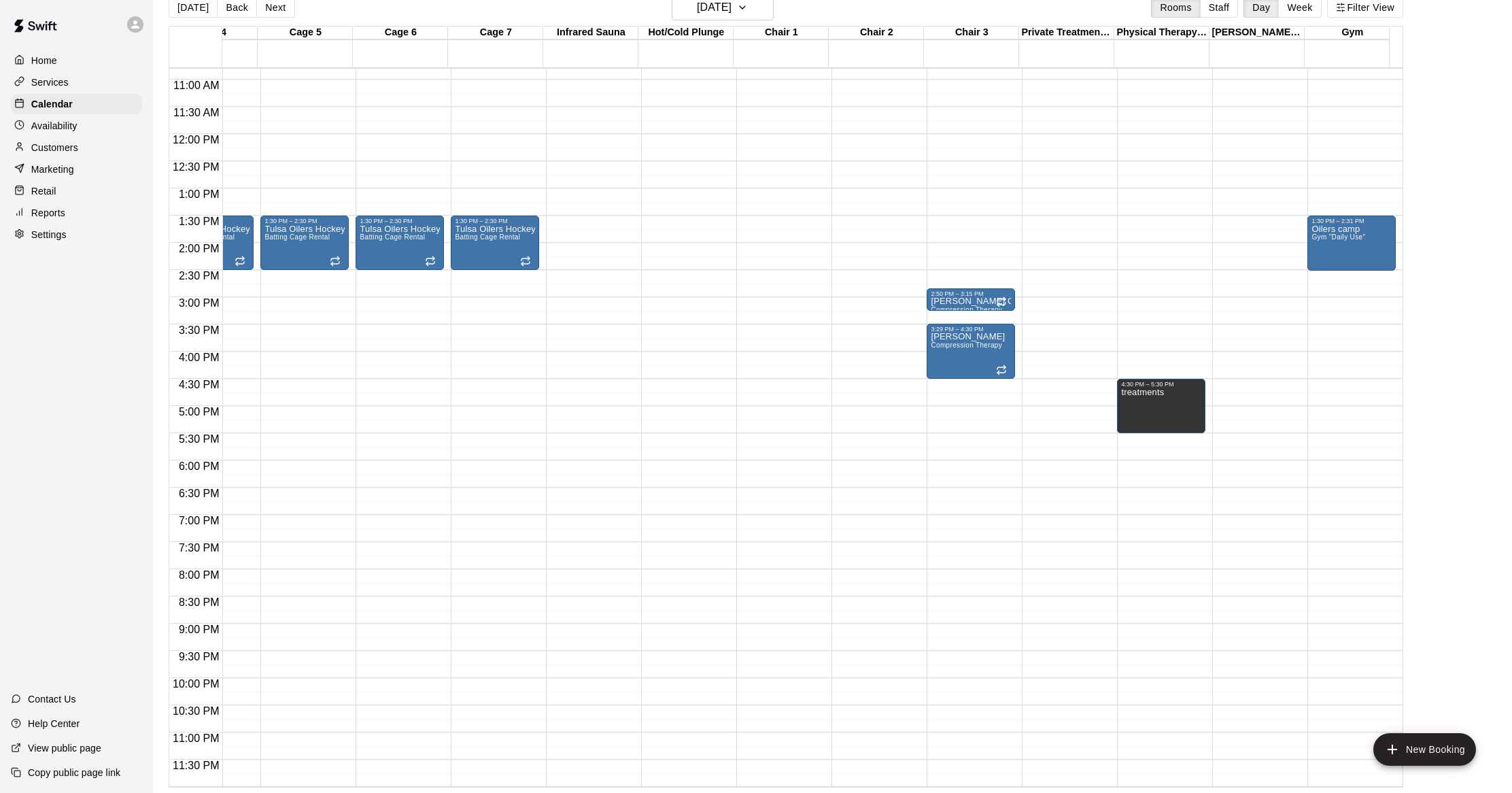
scroll to position [0, 0]
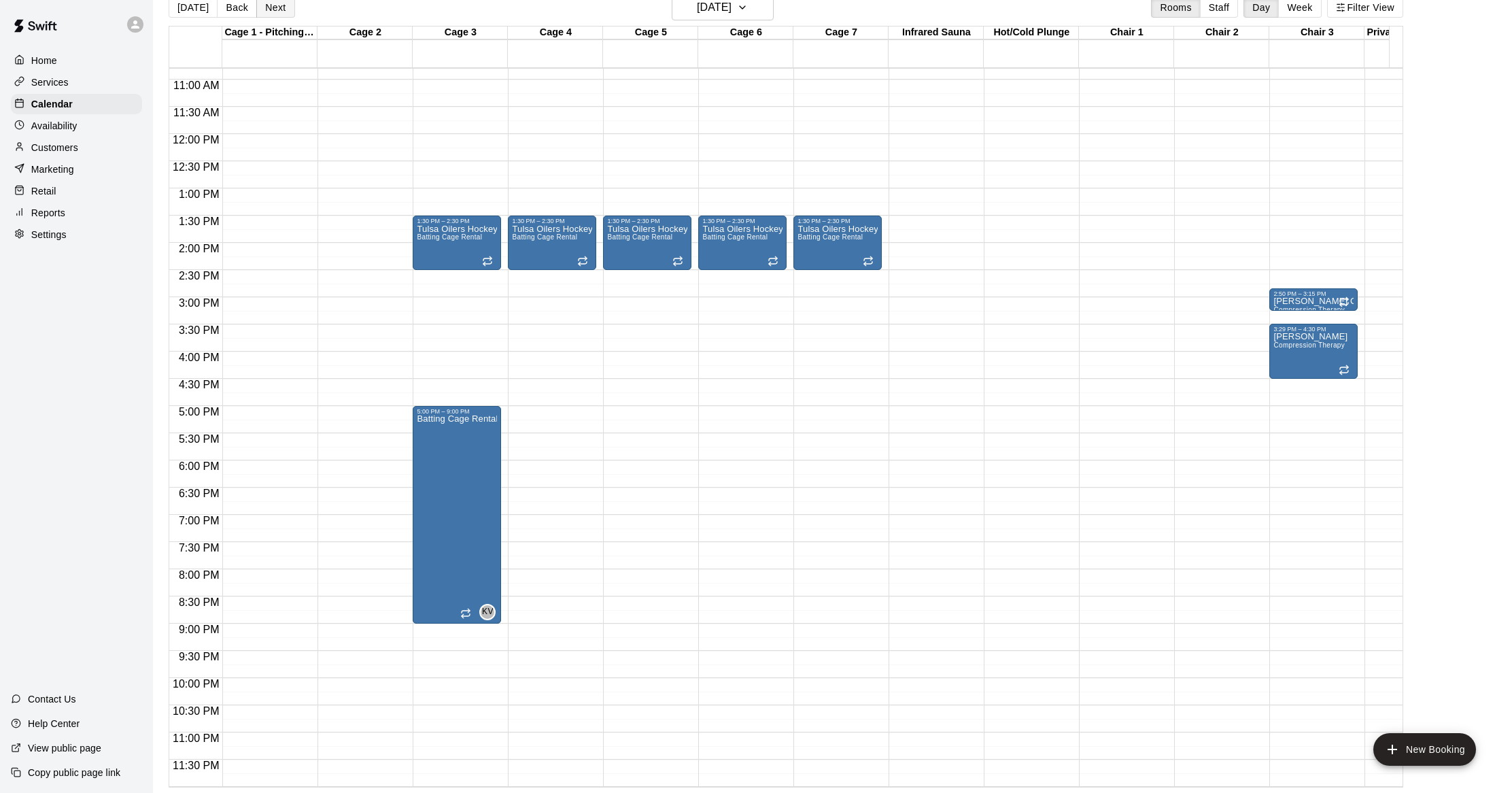
click at [276, 1] on button "Next" at bounding box center [275, 7] width 38 height 21
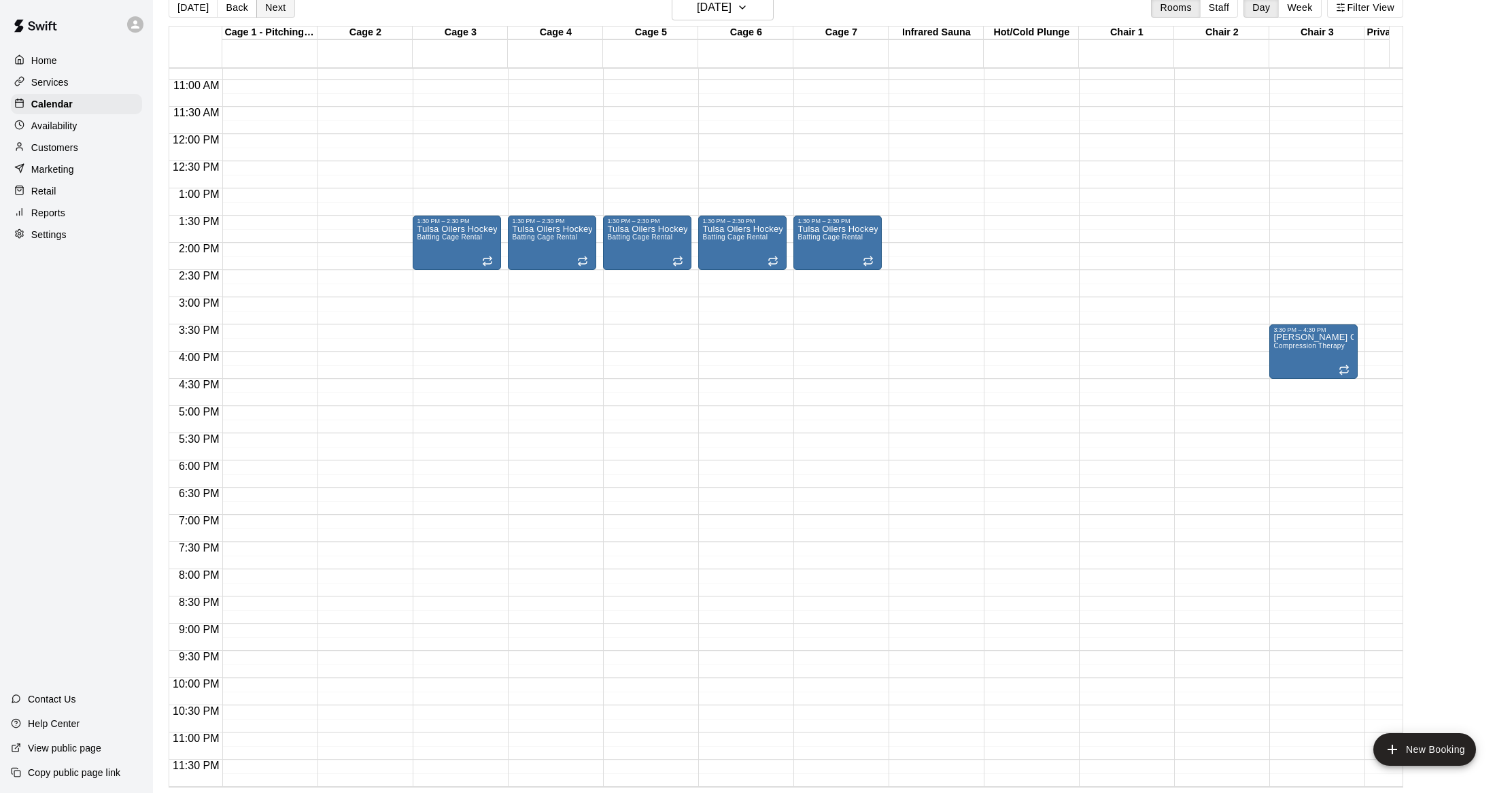
click at [276, 1] on button "Next" at bounding box center [275, 7] width 38 height 21
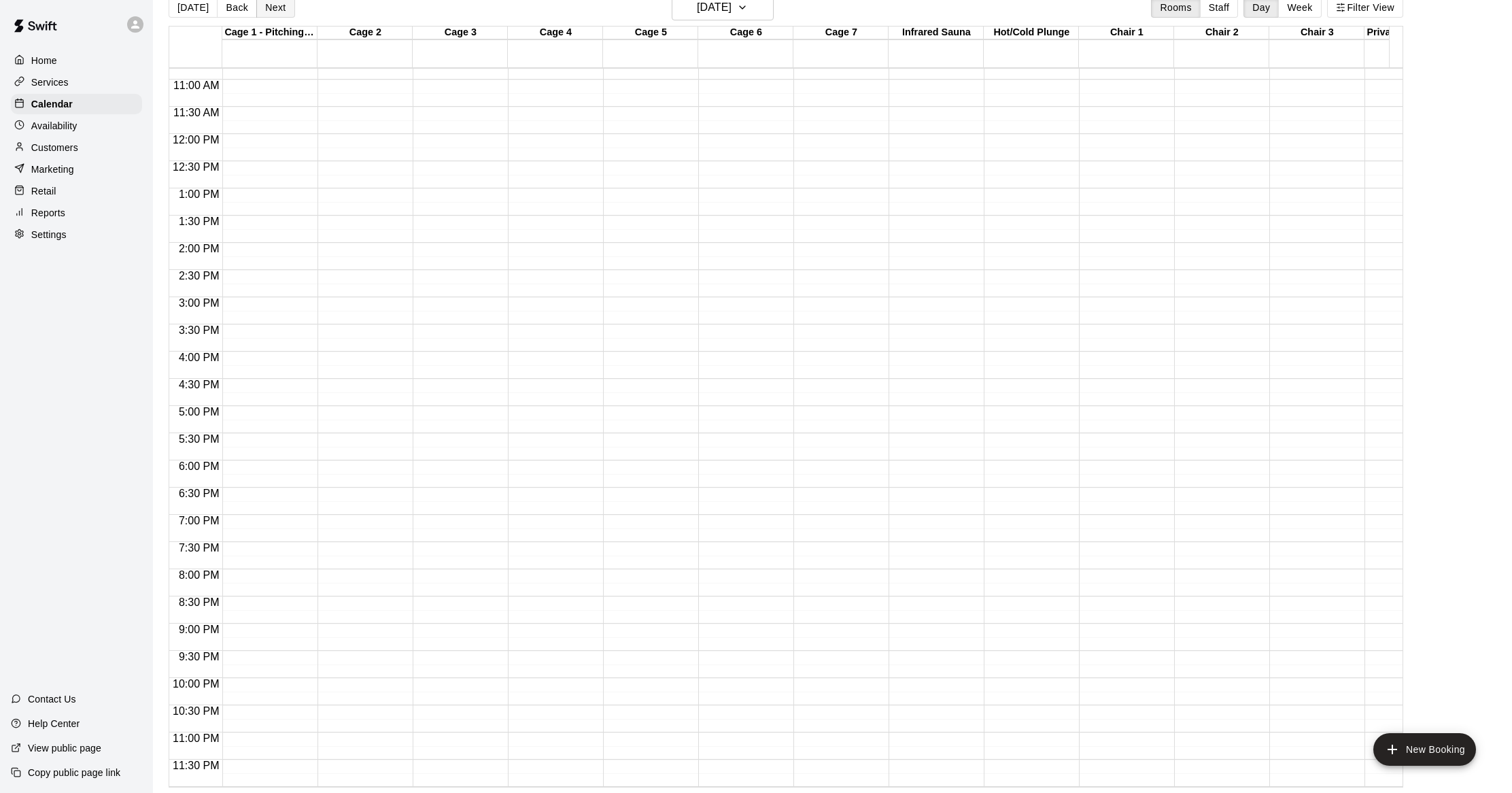
click at [276, 1] on button "Next" at bounding box center [275, 7] width 38 height 21
click at [275, 4] on button "Next" at bounding box center [275, 7] width 38 height 21
click at [275, 9] on button "Next" at bounding box center [275, 7] width 38 height 21
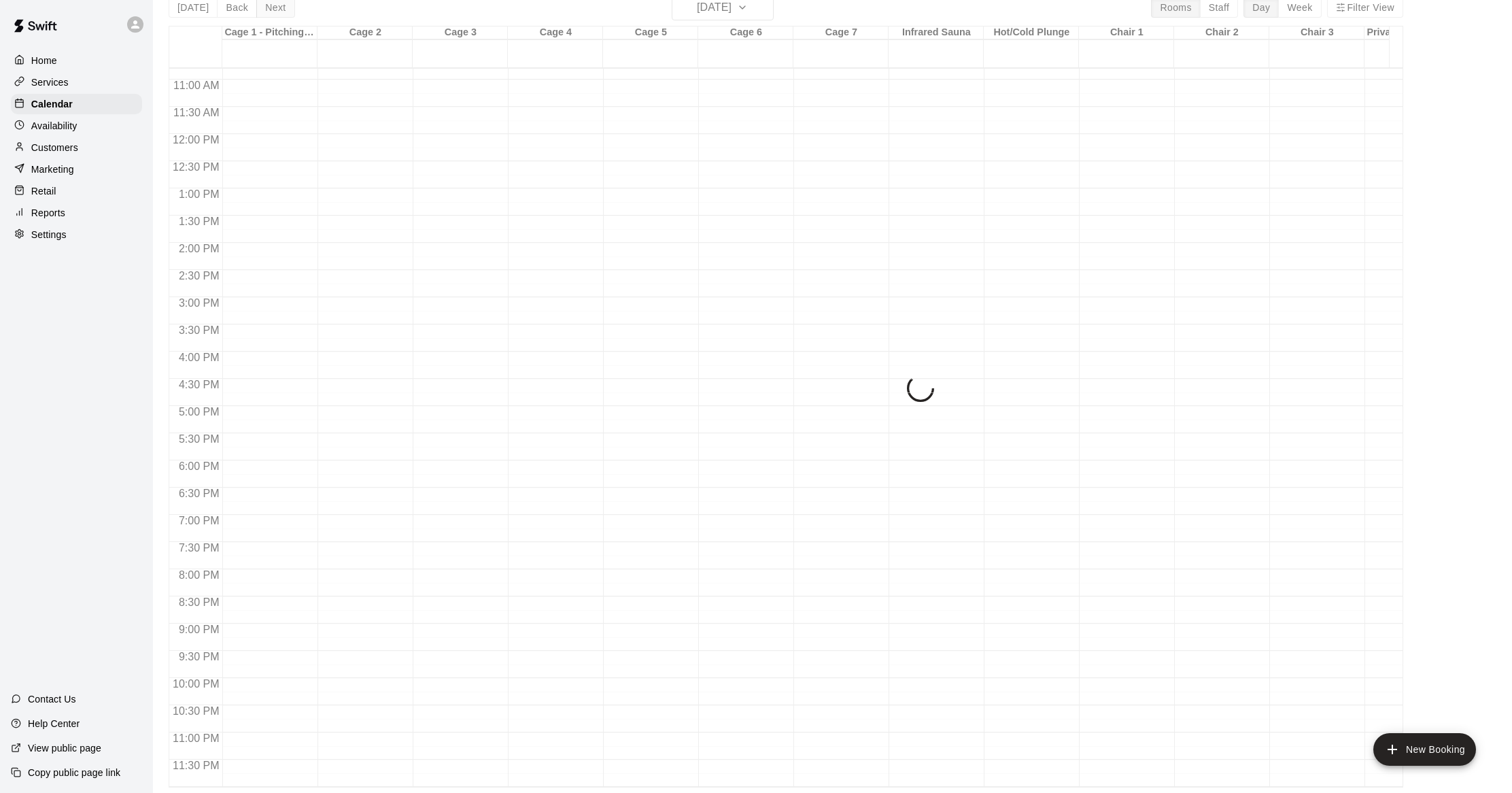
click at [275, 9] on div "[DATE] Back [DATE][DATE] Rooms Staff Day Week Filter View Cage 1 - Pitching/Cat…" at bounding box center [786, 391] width 1234 height 793
click at [275, 9] on button "Next" at bounding box center [275, 7] width 38 height 21
click at [275, 9] on div "[DATE] Back [DATE][DATE] Rooms Staff Day Week Filter View Cage 1 - Pitching/Cat…" at bounding box center [786, 391] width 1234 height 793
